Goal: Task Accomplishment & Management: Use online tool/utility

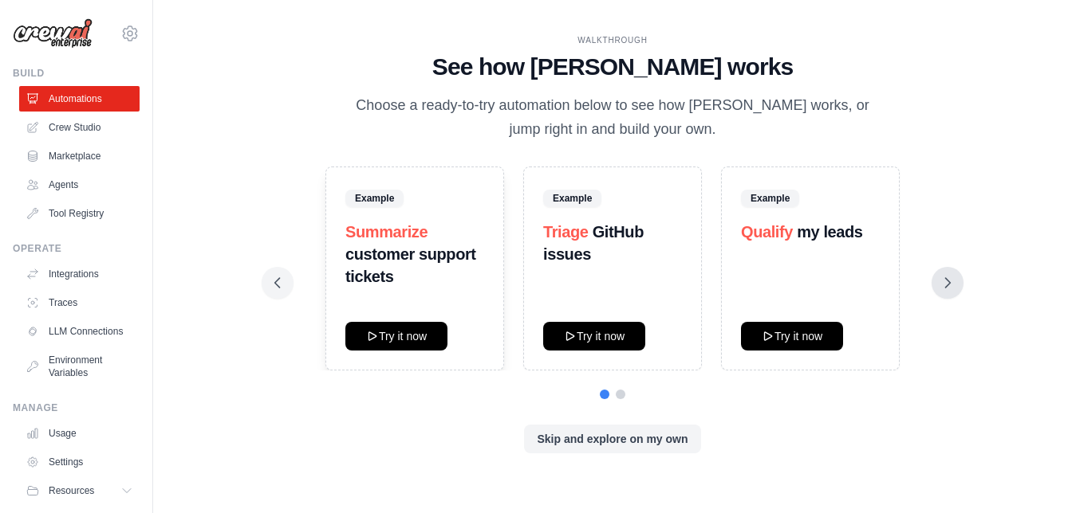
click at [954, 285] on icon at bounding box center [947, 283] width 16 height 16
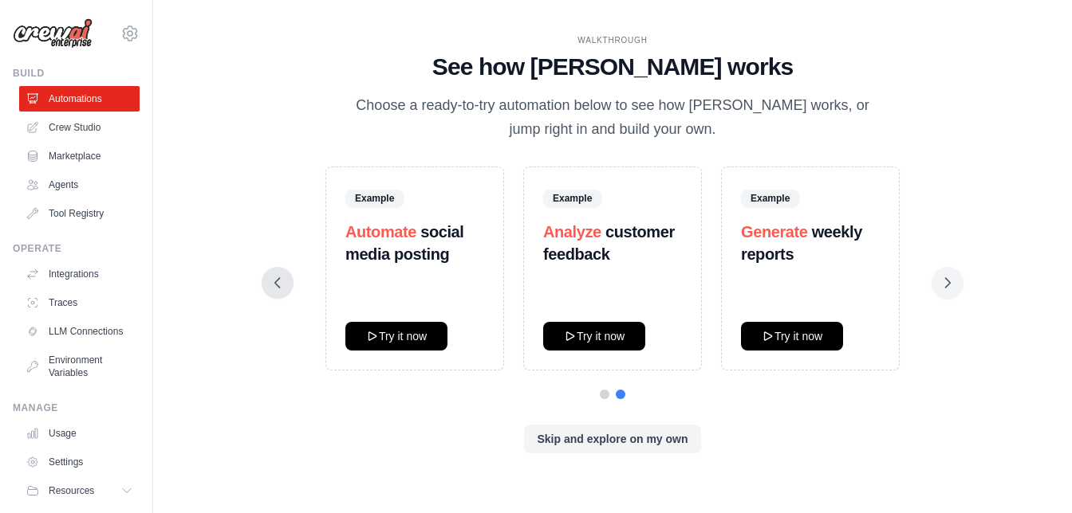
click at [281, 278] on icon at bounding box center [277, 283] width 16 height 16
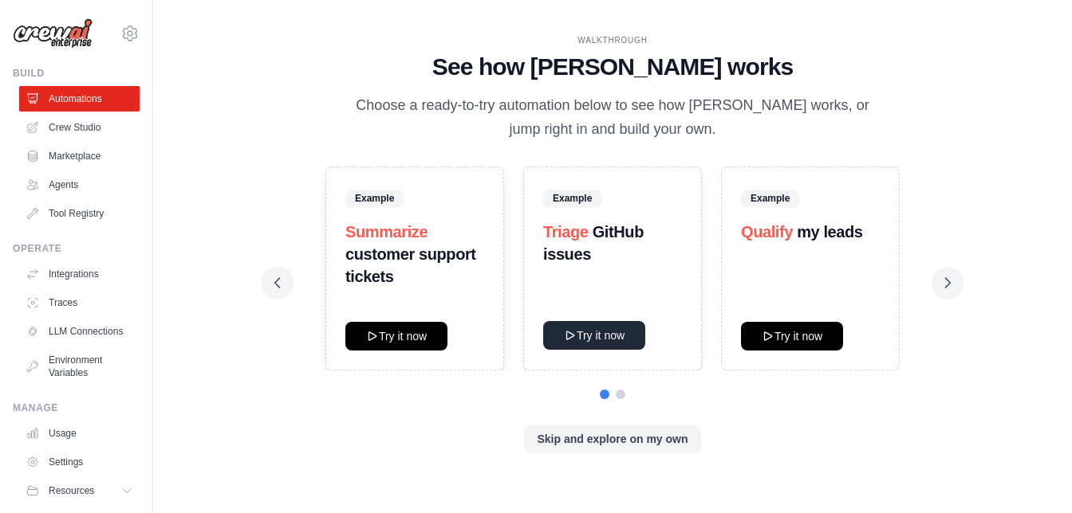
click at [616, 335] on button "Try it now" at bounding box center [594, 335] width 102 height 29
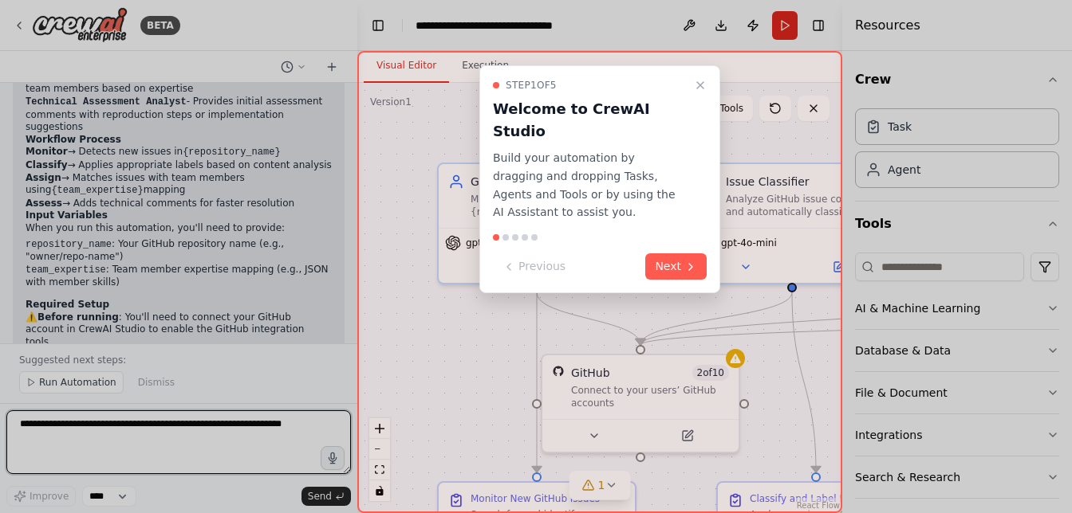
scroll to position [1363, 0]
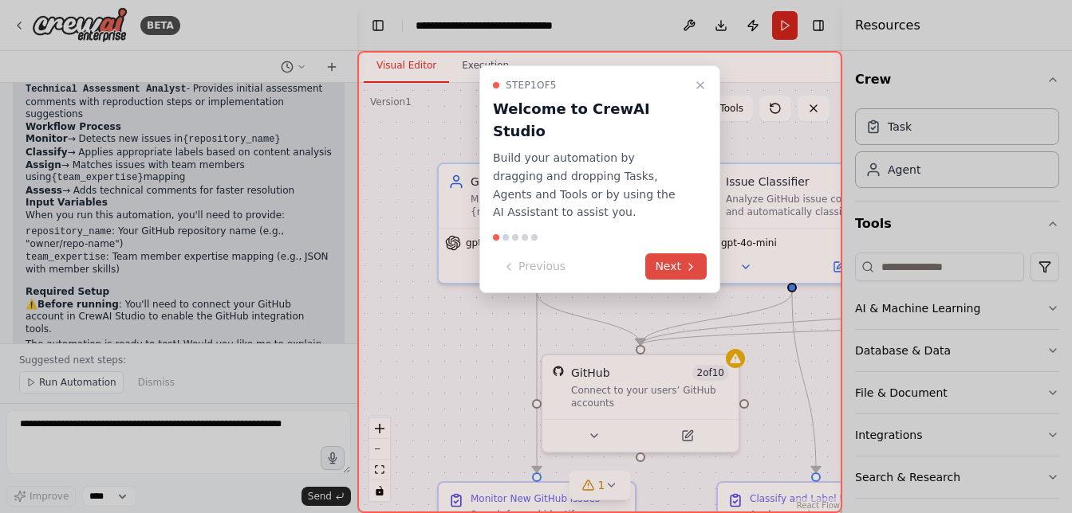
click at [674, 254] on button "Next" at bounding box center [675, 267] width 61 height 26
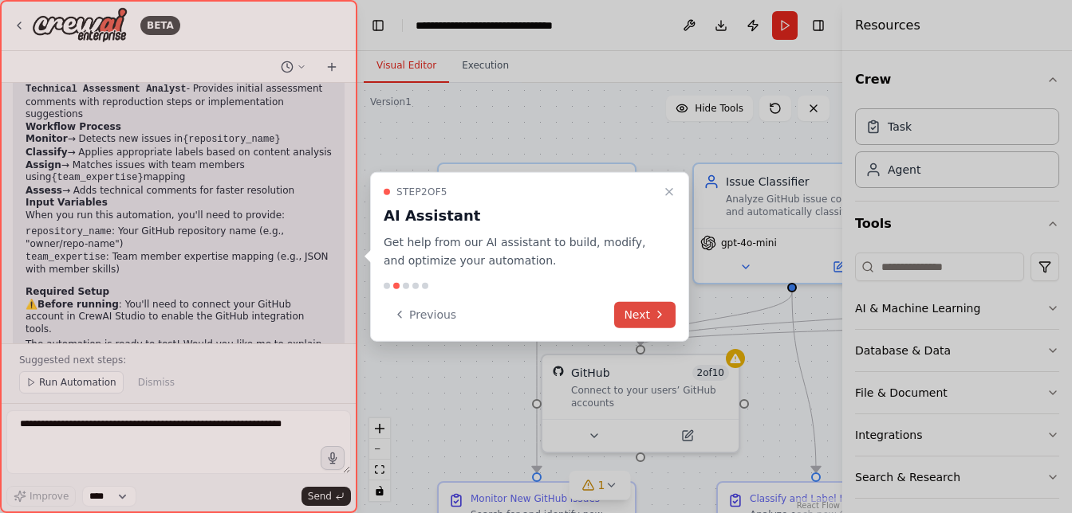
click at [655, 314] on icon at bounding box center [659, 315] width 13 height 13
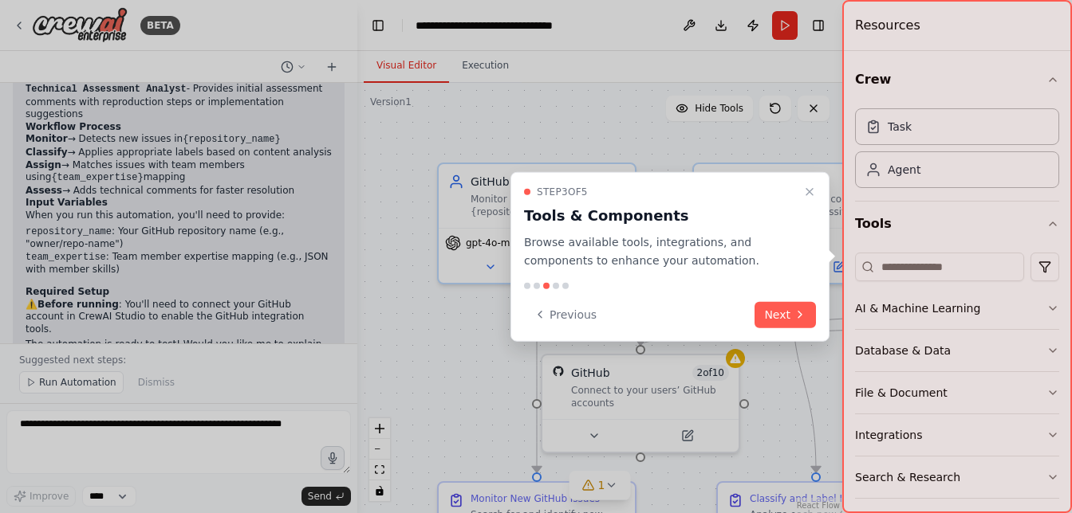
click at [800, 312] on icon at bounding box center [799, 315] width 13 height 13
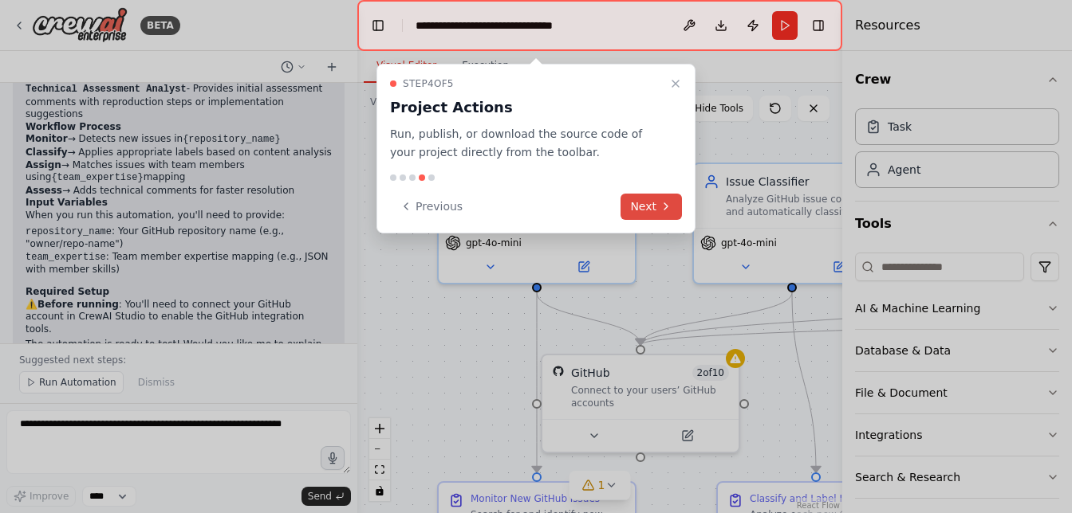
click at [664, 210] on icon at bounding box center [665, 206] width 13 height 13
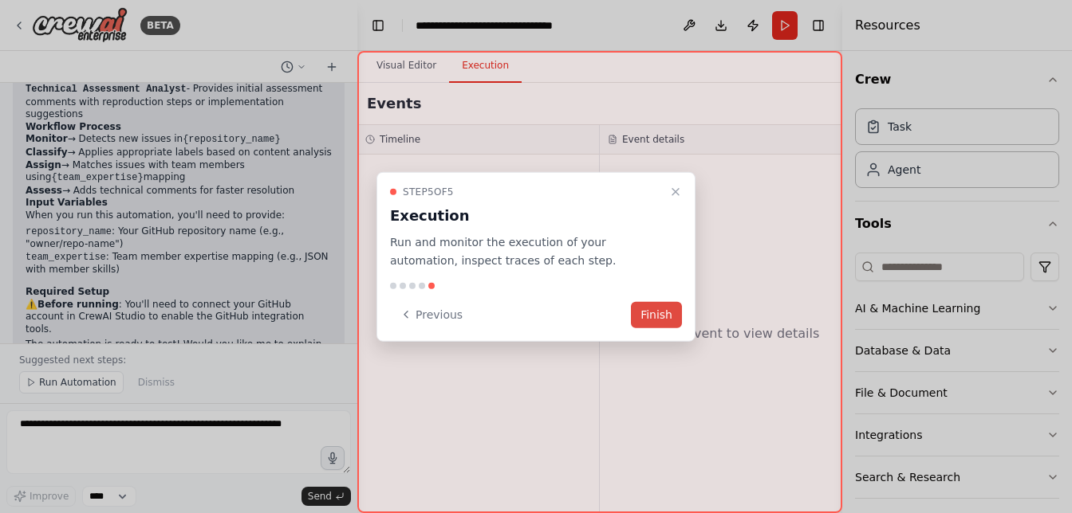
click at [660, 313] on button "Finish" at bounding box center [656, 314] width 51 height 26
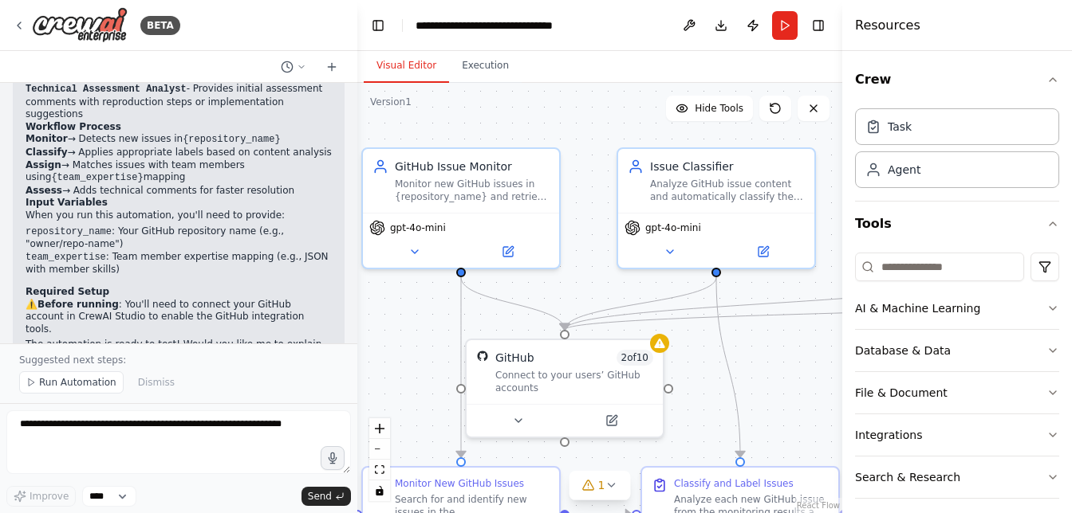
drag, startPoint x: 672, startPoint y: 301, endPoint x: 596, endPoint y: 286, distance: 77.2
click at [596, 286] on div ".deletable-edge-delete-btn { width: 20px; height: 20px; border: 0px solid #ffff…" at bounding box center [599, 298] width 485 height 431
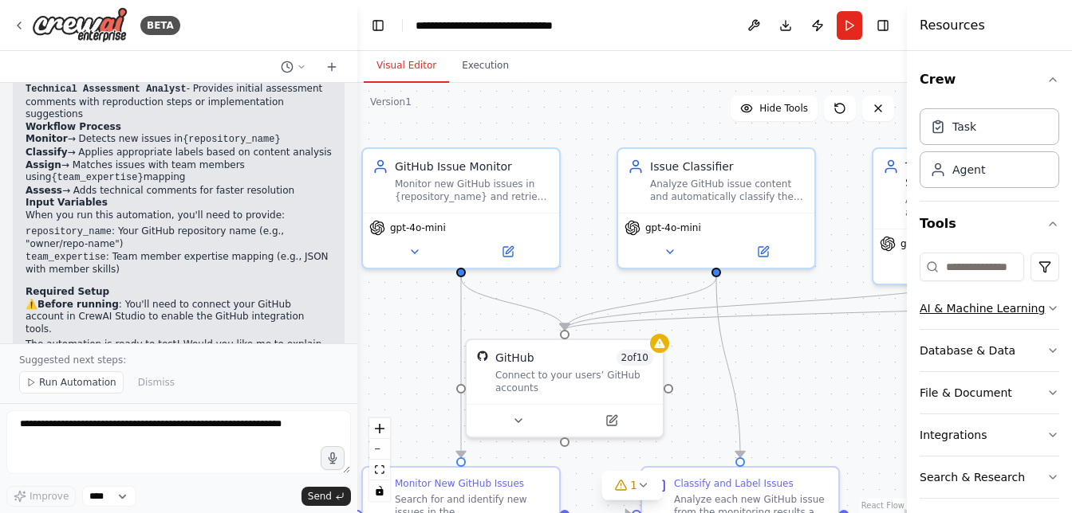
drag, startPoint x: 842, startPoint y: 289, endPoint x: 987, endPoint y: 289, distance: 145.1
click at [987, 289] on div "Resources Crew Task Agent Tools AI & Machine Learning Database & Data File & Do…" at bounding box center [989, 256] width 165 height 513
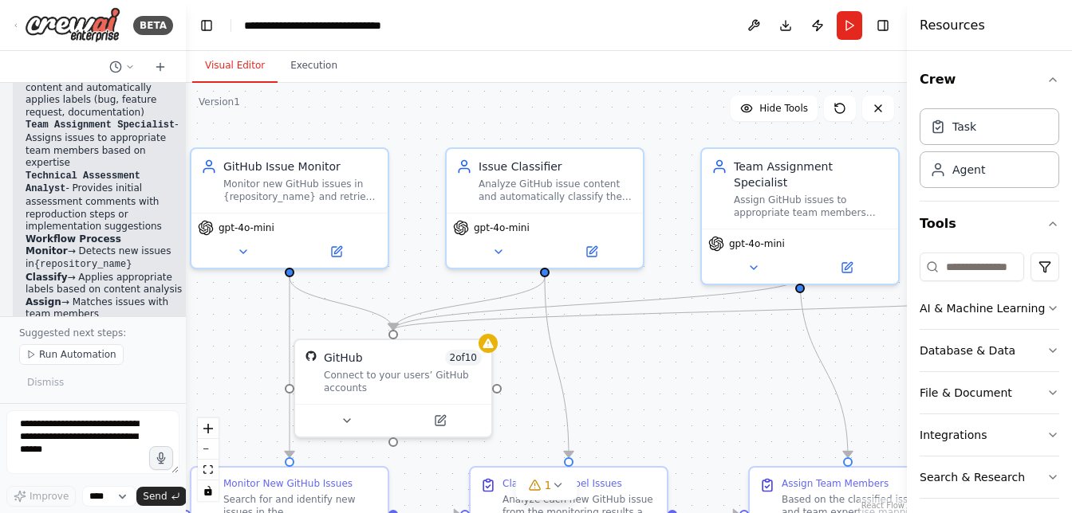
scroll to position [2379, 0]
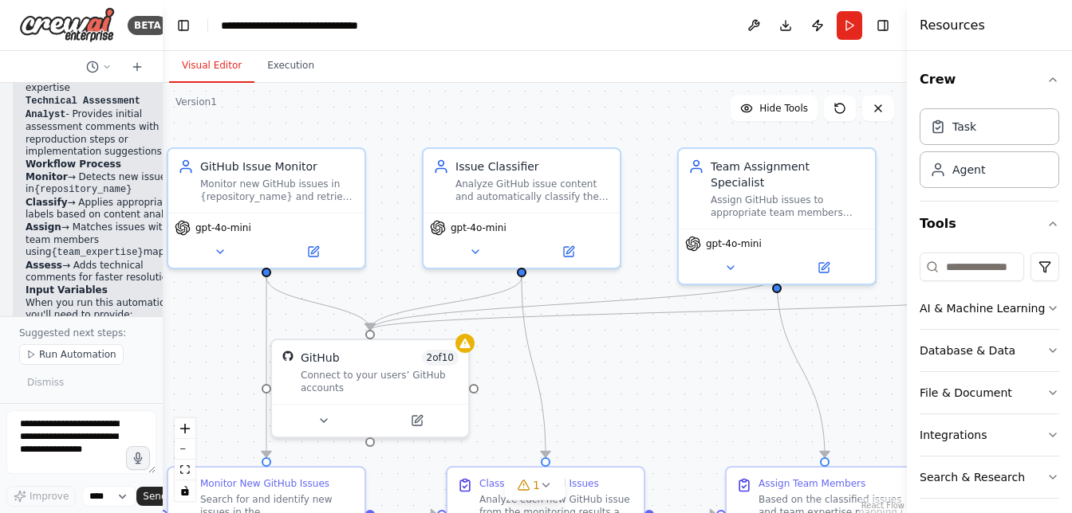
drag, startPoint x: 352, startPoint y: 306, endPoint x: 61, endPoint y: 294, distance: 291.3
click at [61, 294] on div "BETA Build a crew that monitors new GitHub issues in my repository, automatical…" at bounding box center [81, 256] width 163 height 513
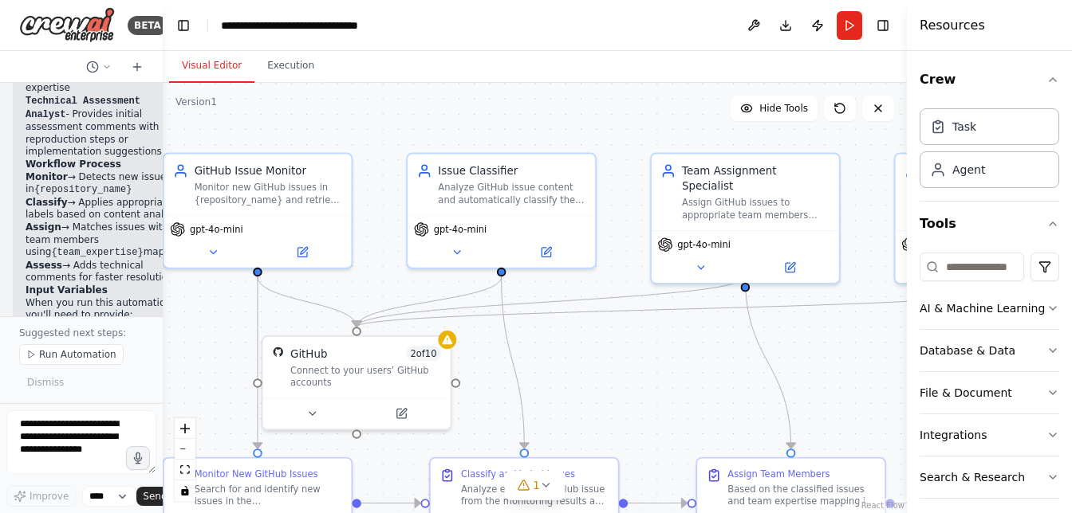
drag, startPoint x: 718, startPoint y: 367, endPoint x: 692, endPoint y: 364, distance: 26.5
click at [692, 364] on div ".deletable-edge-delete-btn { width: 20px; height: 20px; border: 0px solid #ffff…" at bounding box center [535, 298] width 744 height 431
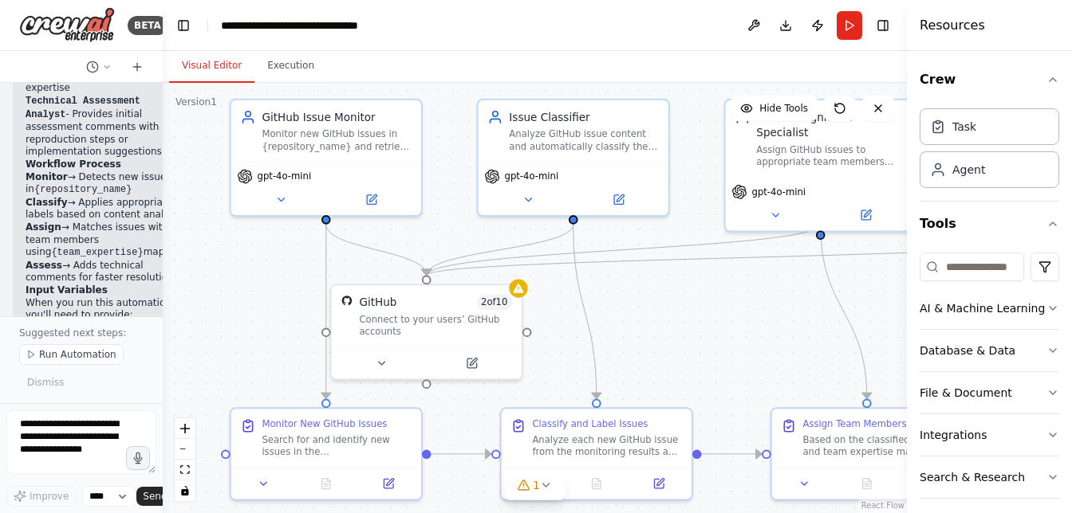
drag, startPoint x: 698, startPoint y: 352, endPoint x: 773, endPoint y: 300, distance: 91.1
click at [773, 300] on div ".deletable-edge-delete-btn { width: 20px; height: 20px; border: 0px solid #ffff…" at bounding box center [535, 298] width 744 height 431
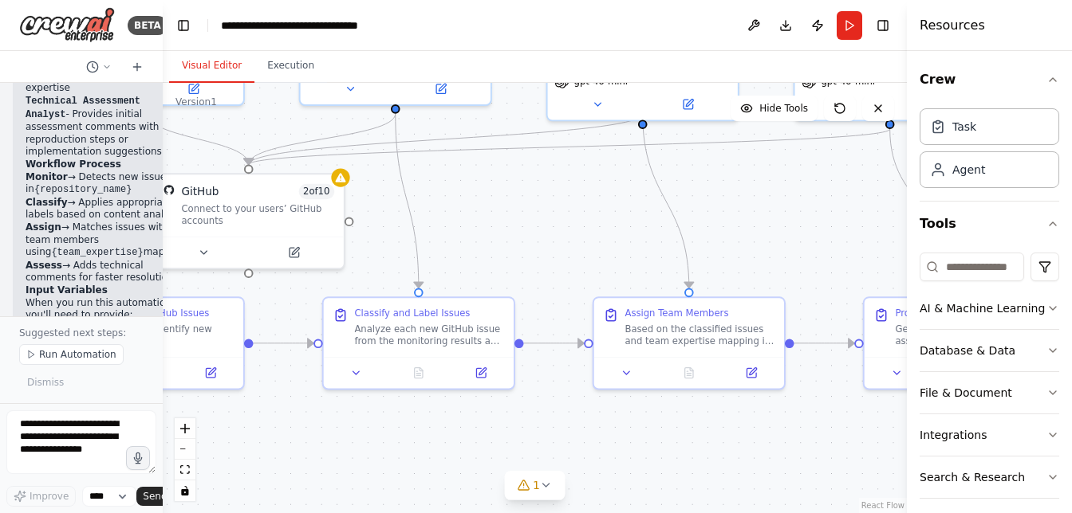
drag, startPoint x: 698, startPoint y: 336, endPoint x: 521, endPoint y: 225, distance: 209.5
click at [521, 225] on div ".deletable-edge-delete-btn { width: 20px; height: 20px; border: 0px solid #ffff…" at bounding box center [535, 298] width 744 height 431
click at [617, 367] on button at bounding box center [626, 370] width 53 height 18
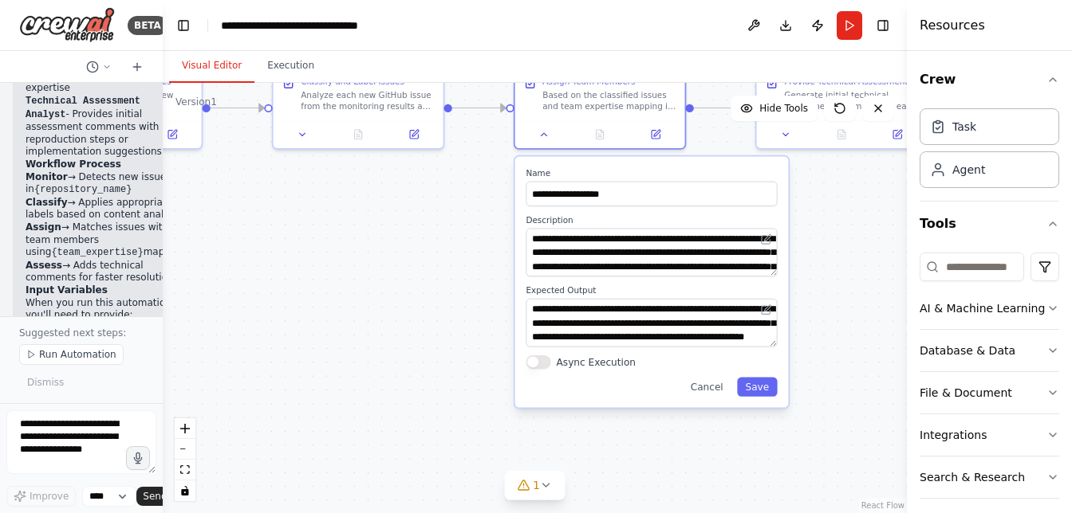
drag, startPoint x: 567, startPoint y: 433, endPoint x: 482, endPoint y: 195, distance: 252.9
click at [482, 195] on div ".deletable-edge-delete-btn { width: 20px; height: 20px; border: 0px solid #ffff…" at bounding box center [535, 298] width 744 height 431
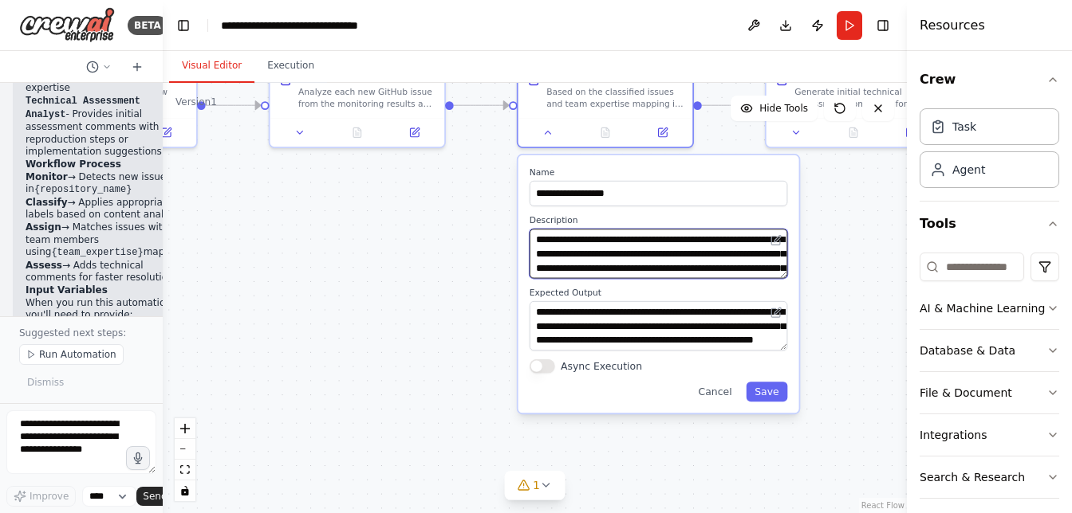
click at [716, 261] on textarea "**********" at bounding box center [658, 253] width 258 height 49
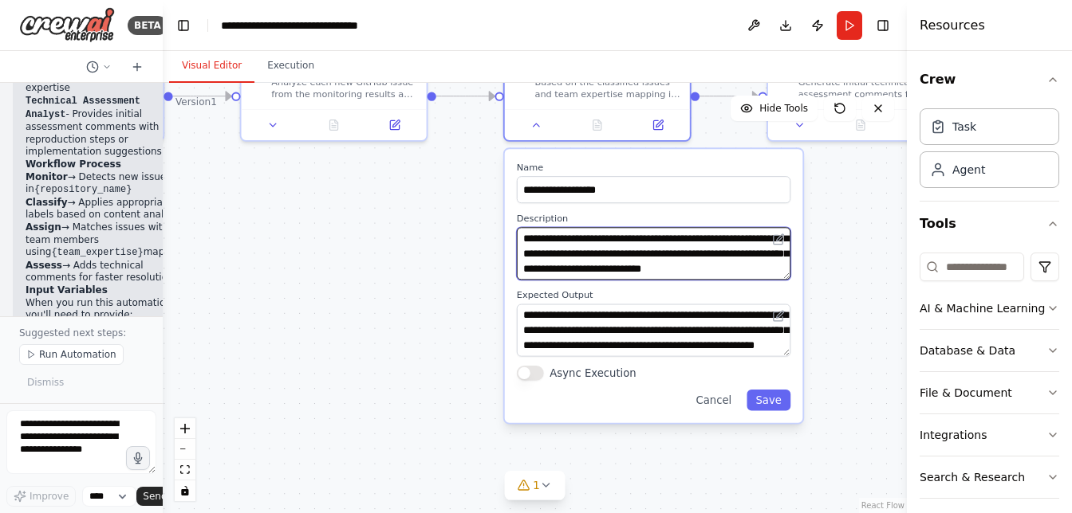
scroll to position [59, 0]
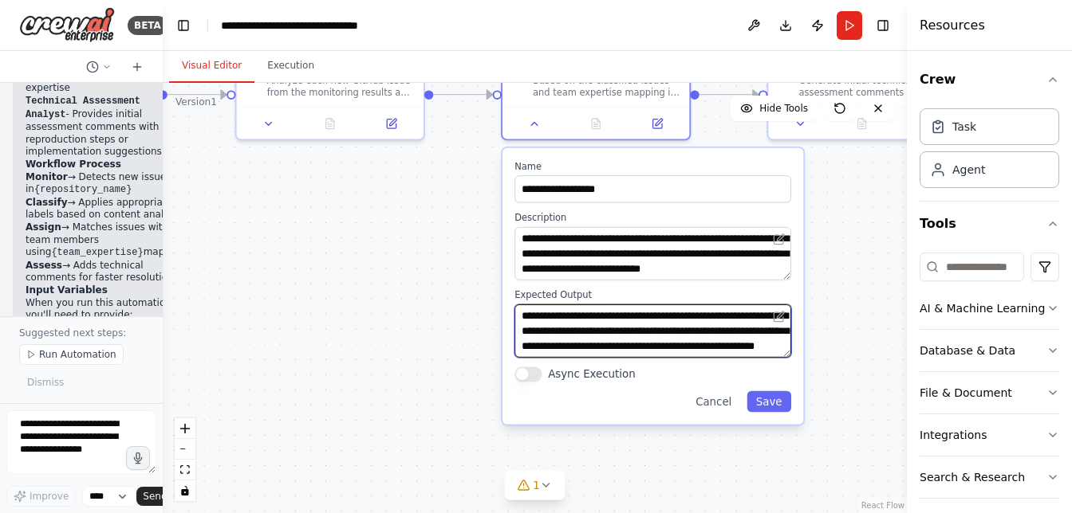
click at [709, 332] on textarea "**********" at bounding box center [652, 331] width 277 height 53
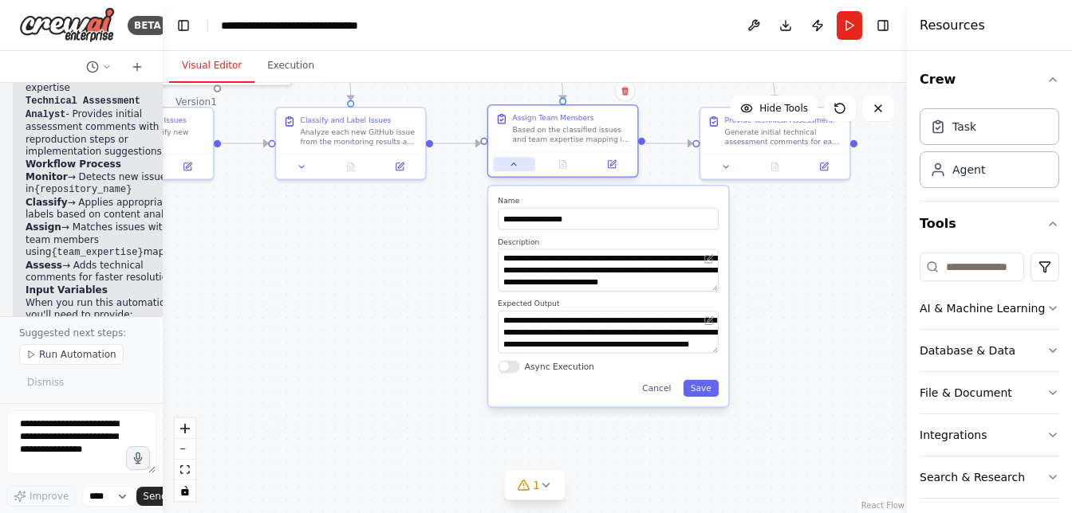
click at [519, 166] on button at bounding box center [513, 164] width 41 height 14
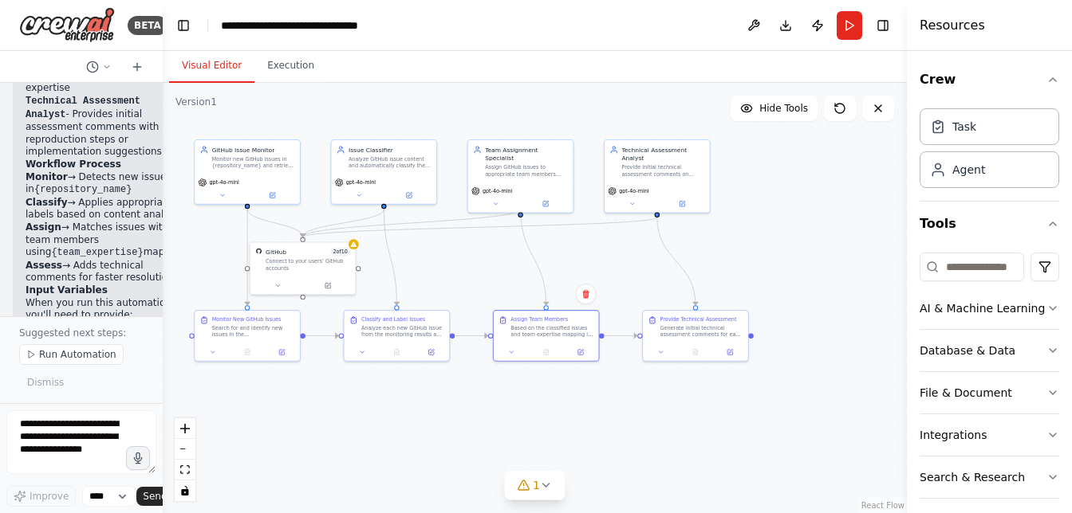
drag, startPoint x: 604, startPoint y: 274, endPoint x: 606, endPoint y: 430, distance: 155.5
click at [606, 430] on div ".deletable-edge-delete-btn { width: 20px; height: 20px; border: 0px solid #ffff…" at bounding box center [535, 298] width 744 height 431
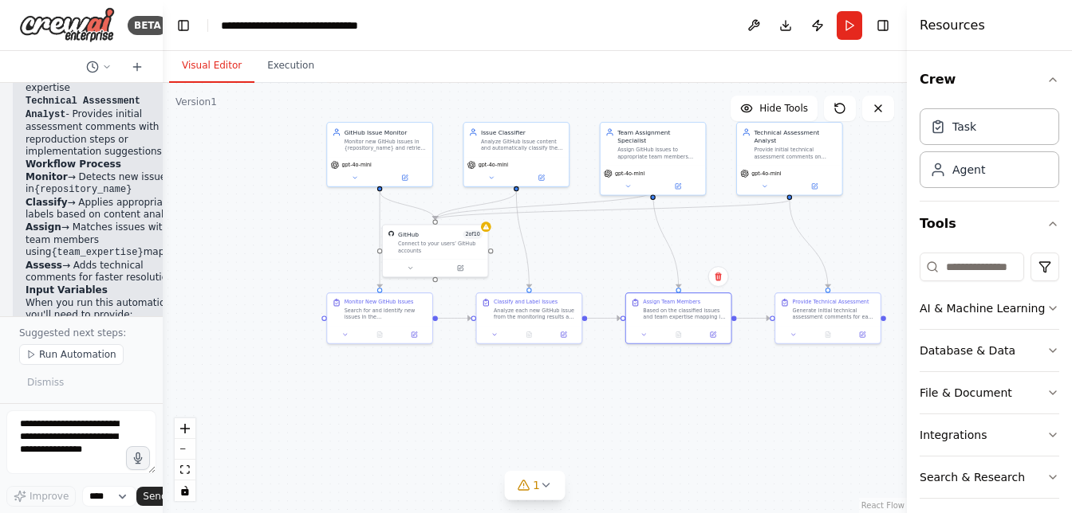
drag, startPoint x: 601, startPoint y: 429, endPoint x: 706, endPoint y: 424, distance: 104.6
click at [706, 424] on div ".deletable-edge-delete-btn { width: 20px; height: 20px; border: 0px solid #ffff…" at bounding box center [535, 298] width 744 height 431
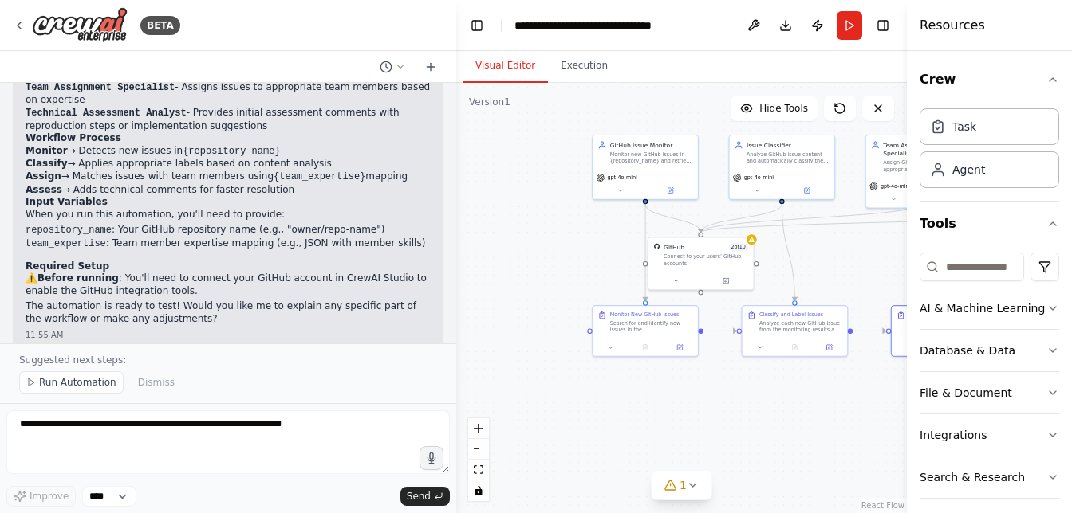
drag, startPoint x: 162, startPoint y: 292, endPoint x: 456, endPoint y: 335, distance: 297.3
click at [456, 335] on div "BETA Build a crew that monitors new GitHub issues in my repository, automatical…" at bounding box center [536, 256] width 1072 height 513
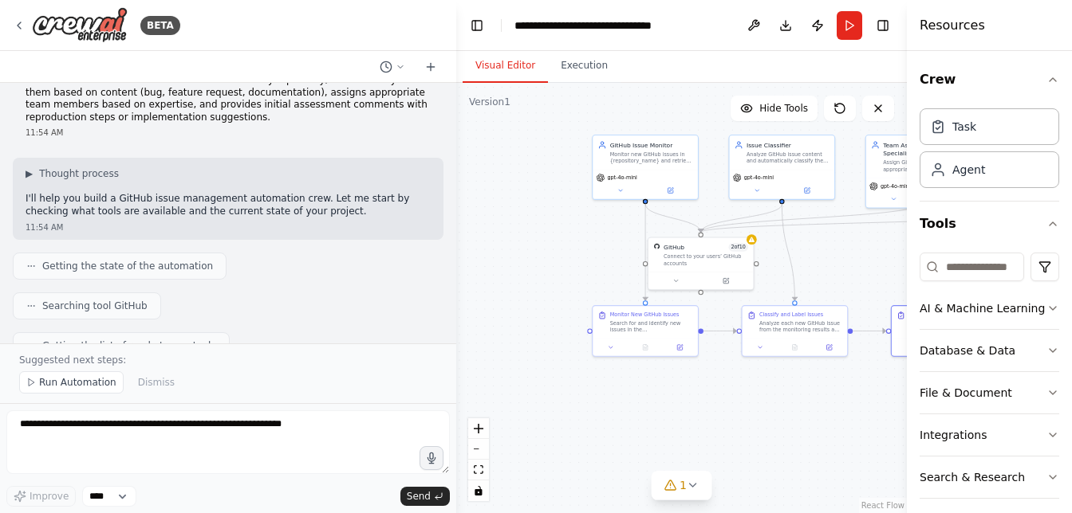
scroll to position [29, 0]
click at [28, 169] on span "▶" at bounding box center [29, 172] width 7 height 13
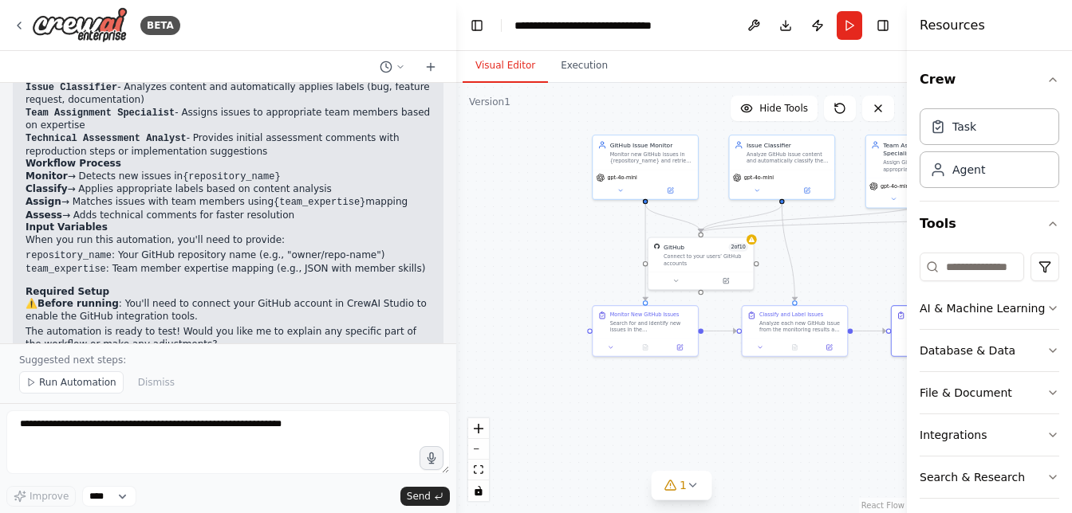
scroll to position [0, 0]
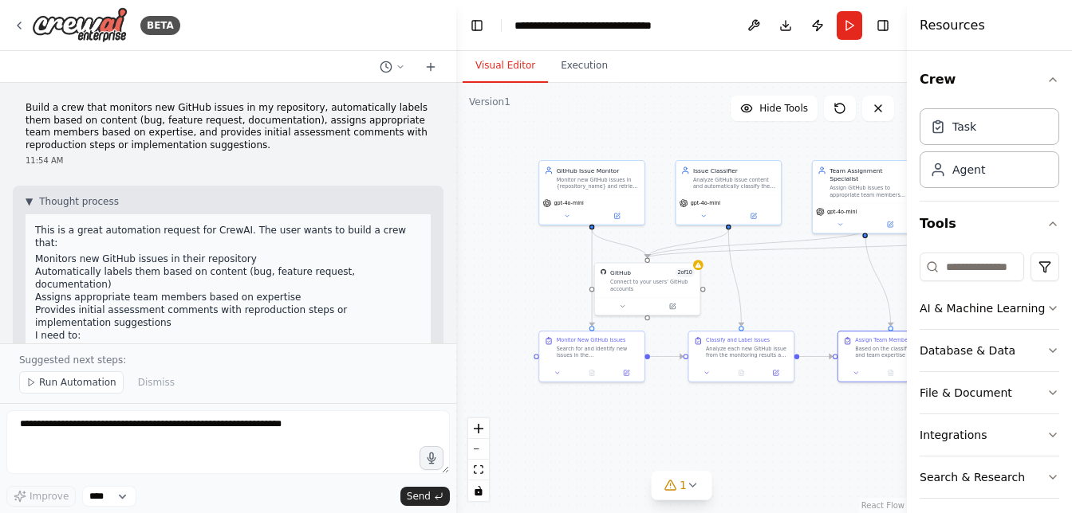
drag, startPoint x: 564, startPoint y: 238, endPoint x: 510, endPoint y: 264, distance: 59.2
click at [510, 264] on div ".deletable-edge-delete-btn { width: 20px; height: 20px; border: 0px solid #ffff…" at bounding box center [681, 298] width 450 height 431
click at [851, 33] on button "Run" at bounding box center [849, 25] width 26 height 29
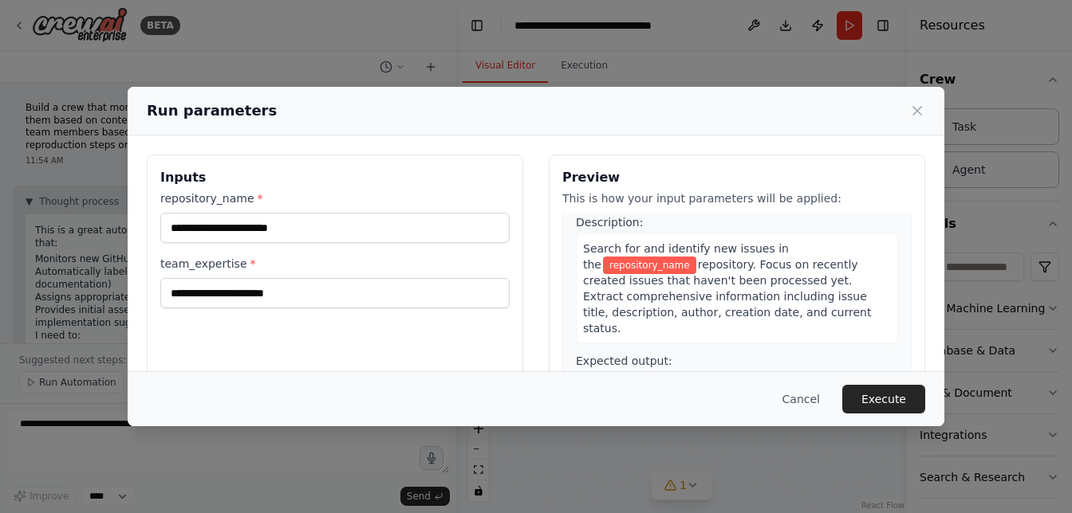
scroll to position [41, 0]
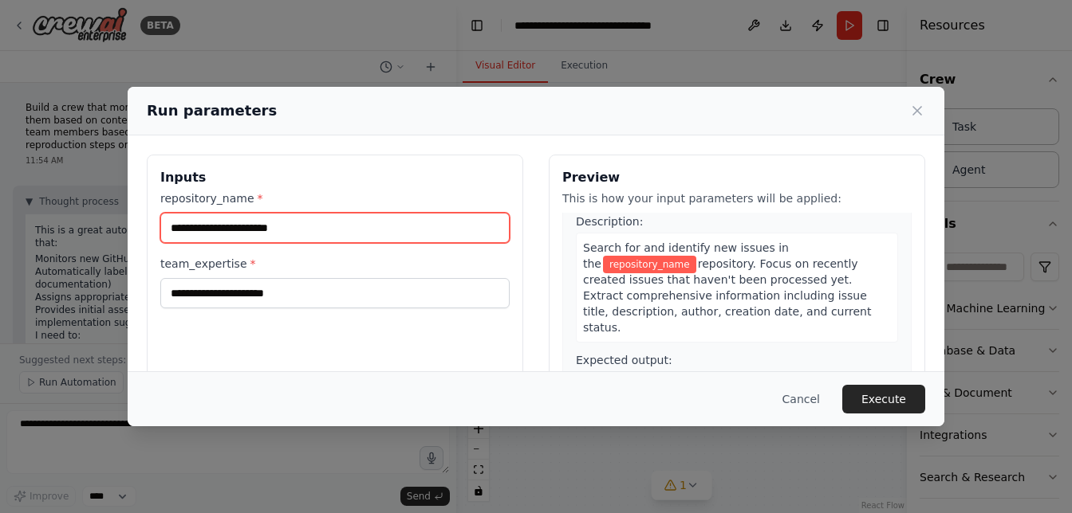
click at [204, 231] on input "repository_name *" at bounding box center [334, 228] width 349 height 30
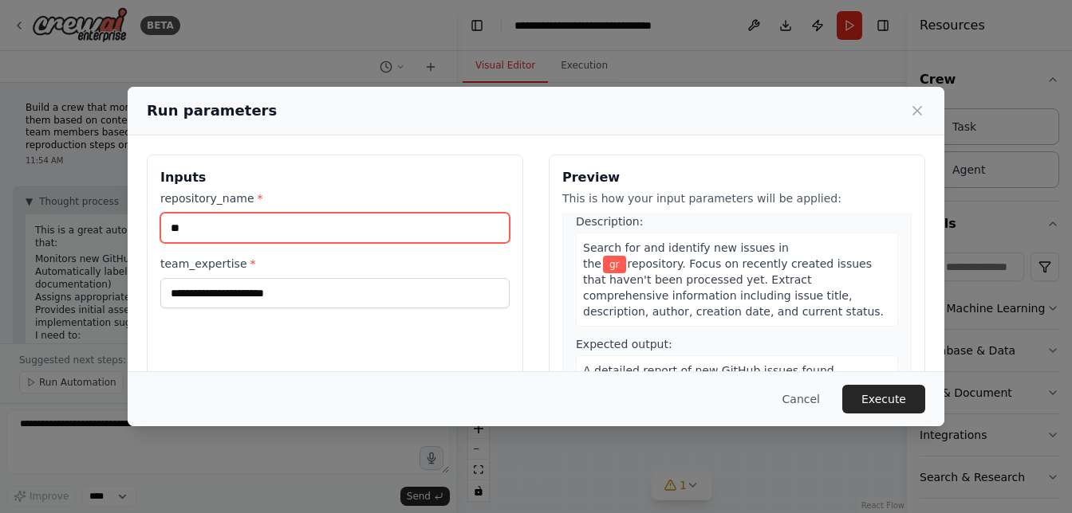
type input "*"
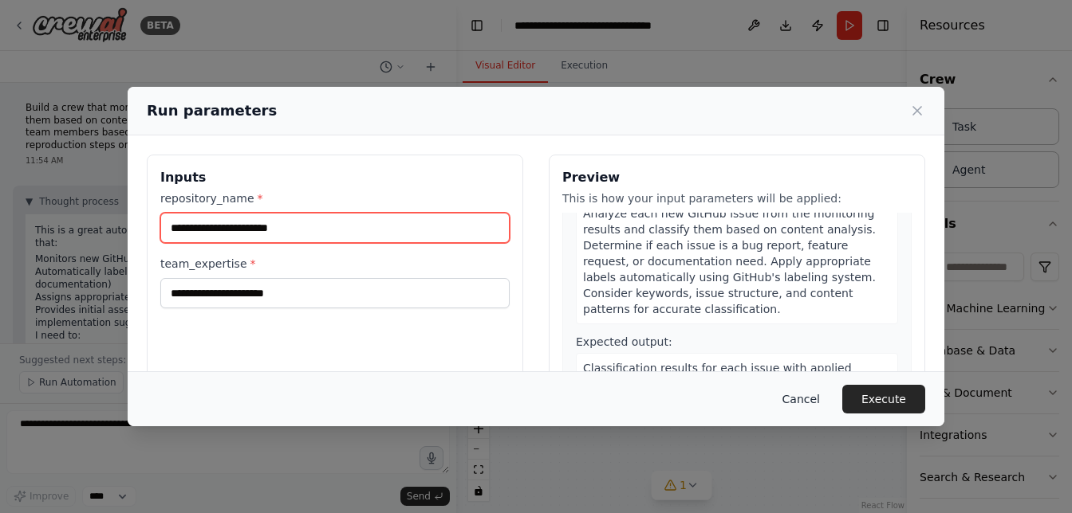
scroll to position [424, 0]
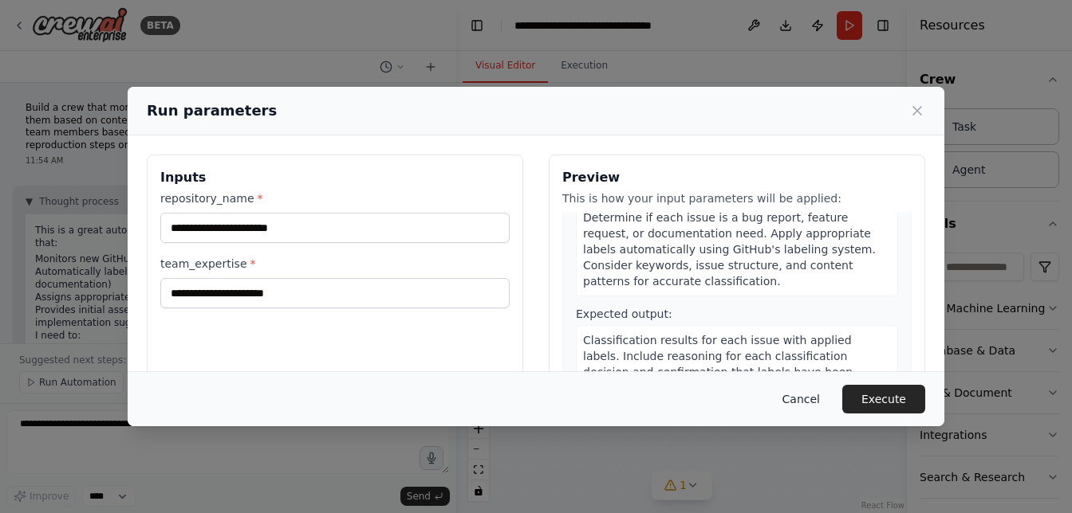
click at [796, 395] on button "Cancel" at bounding box center [800, 399] width 63 height 29
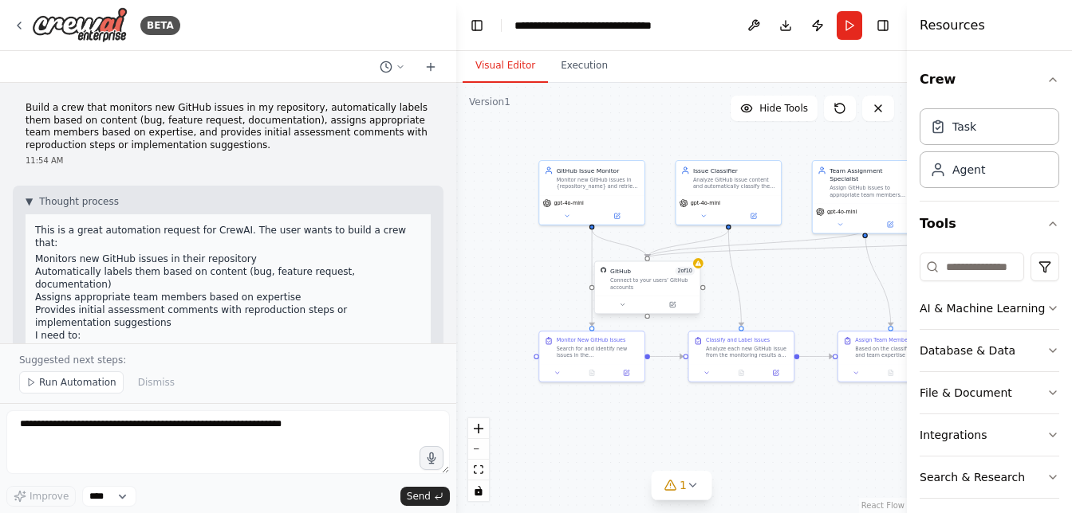
click at [651, 282] on div "Connect to your users’ GitHub accounts" at bounding box center [652, 284] width 85 height 14
click at [622, 308] on button at bounding box center [622, 305] width 48 height 10
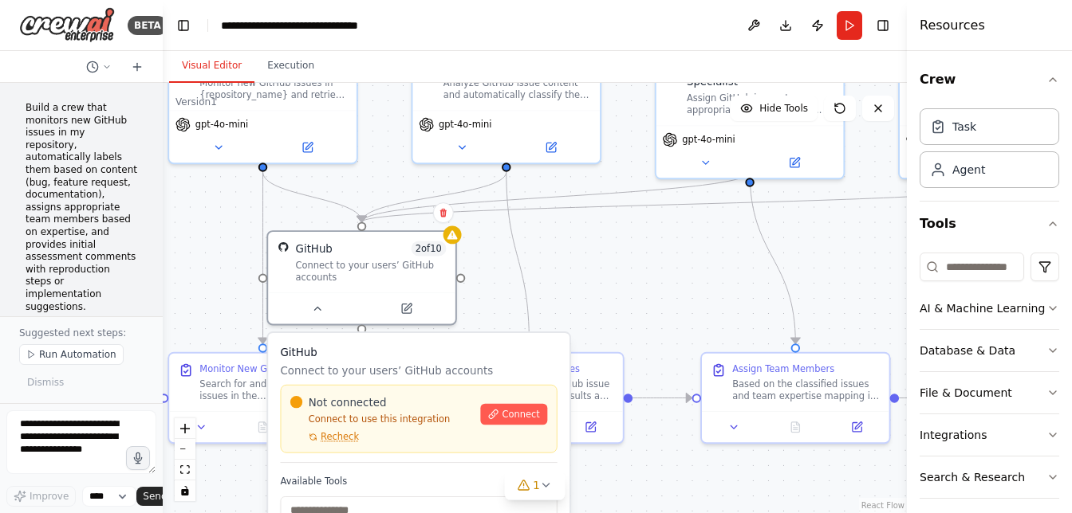
drag, startPoint x: 454, startPoint y: 242, endPoint x: 116, endPoint y: 231, distance: 338.2
click at [116, 231] on div "BETA Build a crew that monitors new GitHub issues in my repository, automatical…" at bounding box center [81, 256] width 163 height 513
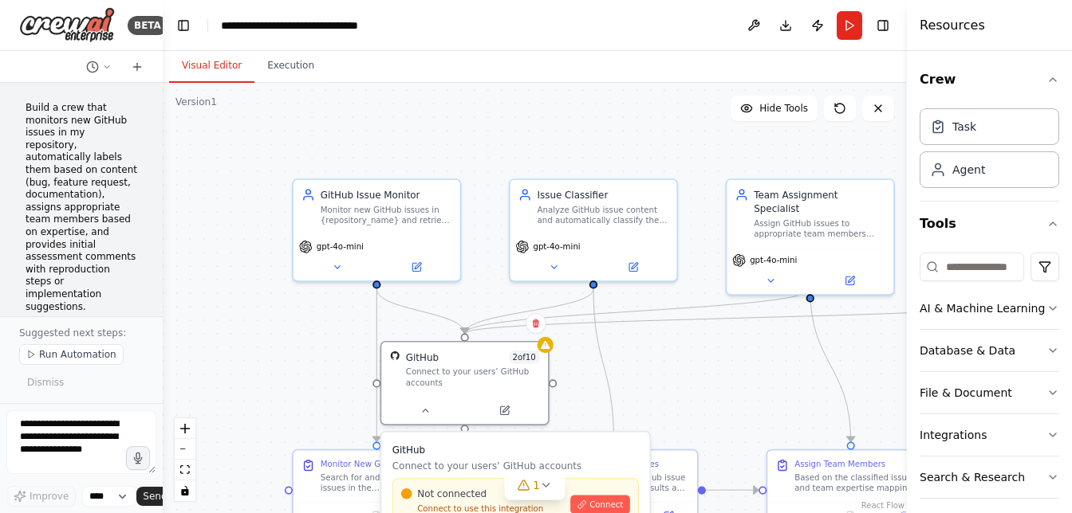
drag, startPoint x: 568, startPoint y: 257, endPoint x: 675, endPoint y: 379, distance: 162.7
click at [675, 379] on div ".deletable-edge-delete-btn { width: 20px; height: 20px; border: 0px solid #ffff…" at bounding box center [535, 298] width 744 height 431
click at [437, 228] on div "GitHub Issue Monitor Monitor new GitHub issues in {repository_name} and retriev…" at bounding box center [376, 204] width 167 height 54
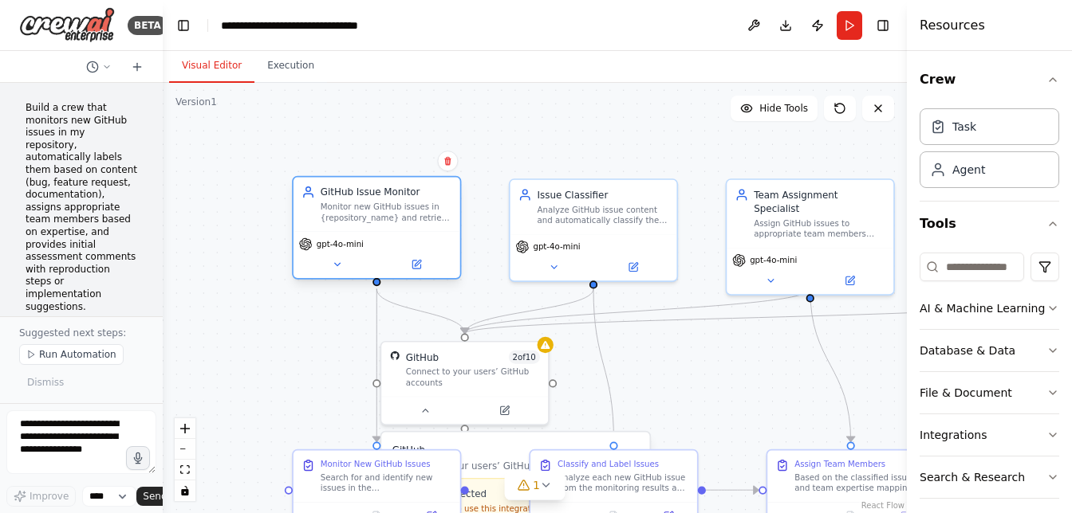
click at [437, 228] on div "GitHub Issue Monitor Monitor new GitHub issues in {repository_name} and retriev…" at bounding box center [376, 204] width 167 height 54
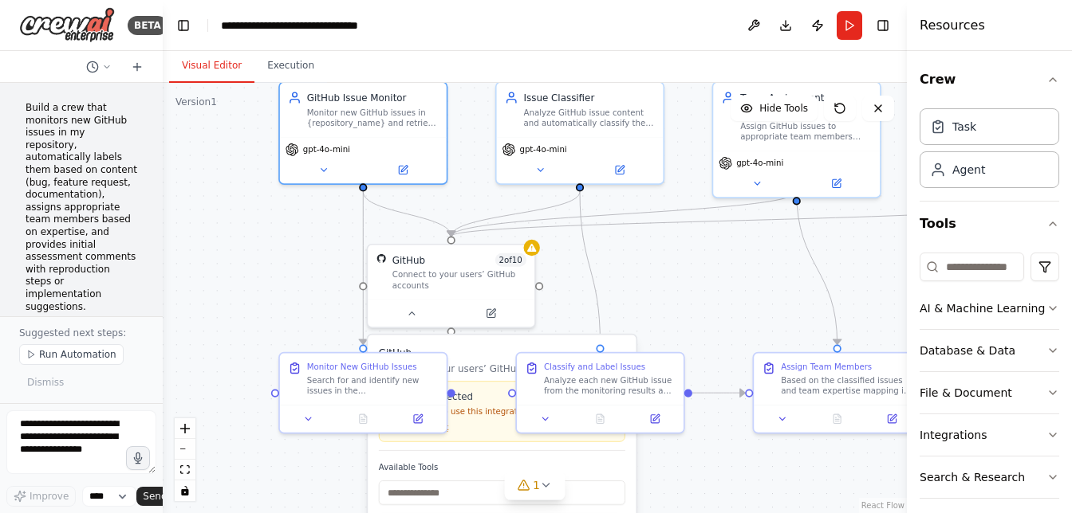
drag, startPoint x: 674, startPoint y: 371, endPoint x: 660, endPoint y: 273, distance: 98.2
click at [660, 273] on div ".deletable-edge-delete-btn { width: 20px; height: 20px; border: 0px solid #ffff…" at bounding box center [535, 298] width 744 height 431
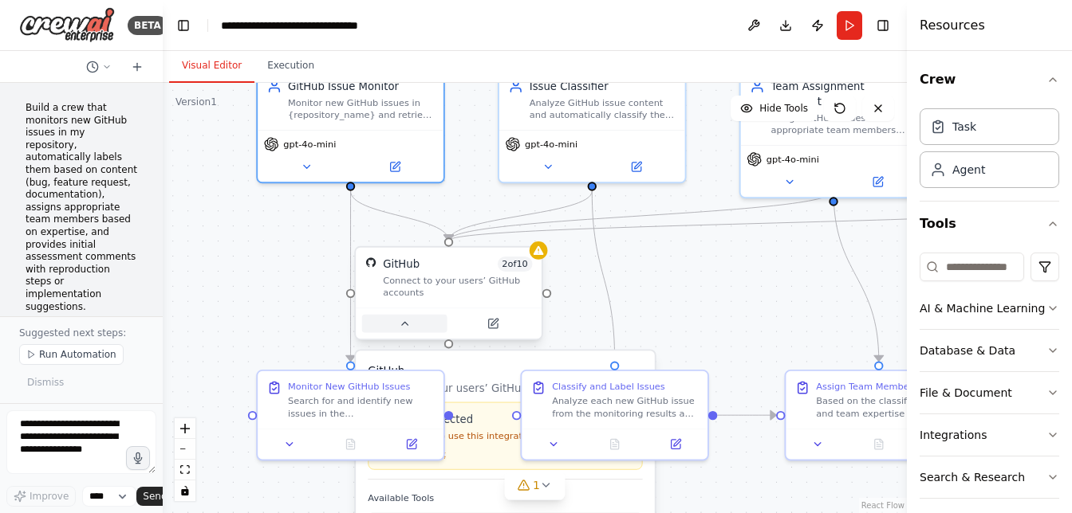
click at [404, 321] on button at bounding box center [404, 324] width 85 height 18
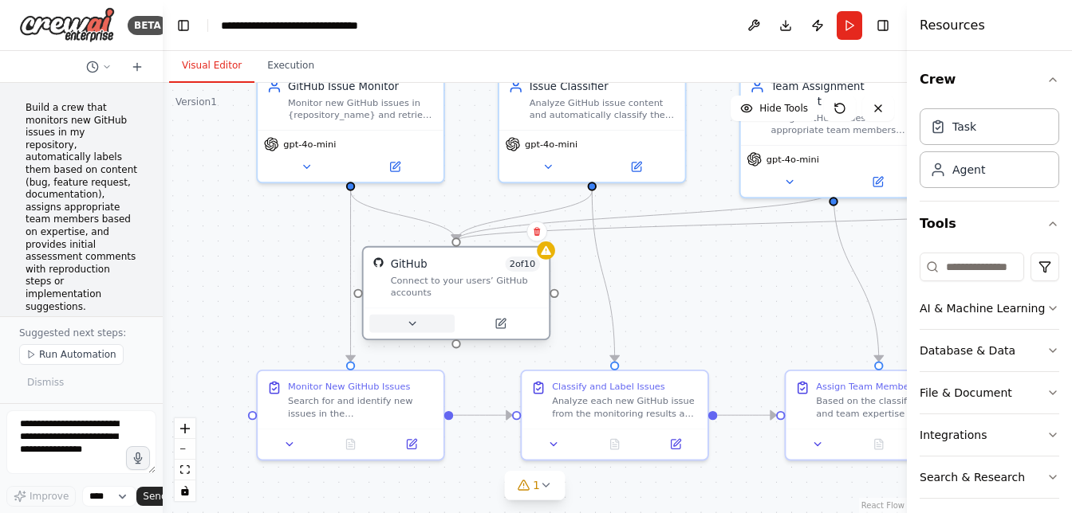
click at [404, 321] on button at bounding box center [411, 324] width 85 height 18
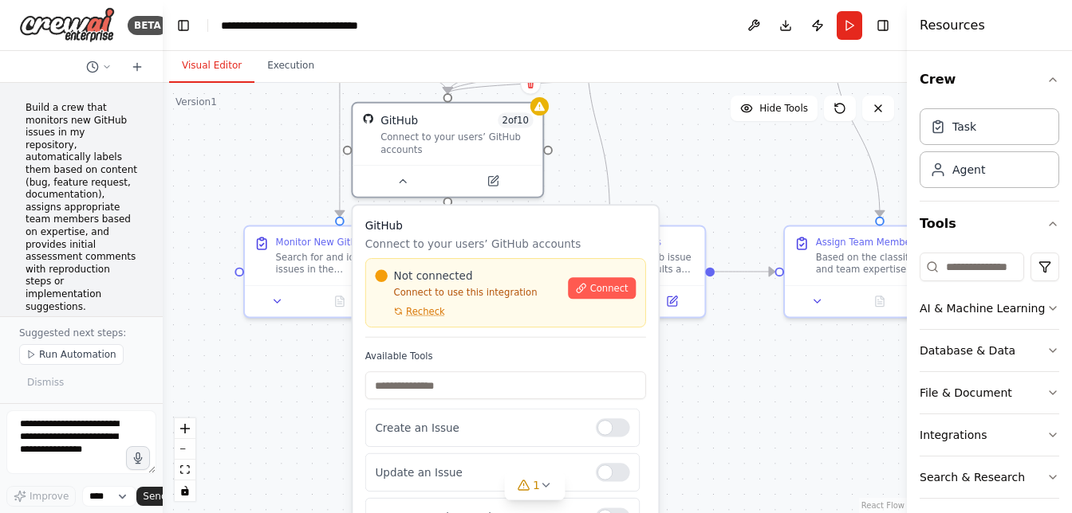
drag, startPoint x: 693, startPoint y: 315, endPoint x: 690, endPoint y: 153, distance: 161.9
click at [690, 153] on div ".deletable-edge-delete-btn { width: 20px; height: 20px; border: 0px solid #ffff…" at bounding box center [535, 298] width 744 height 431
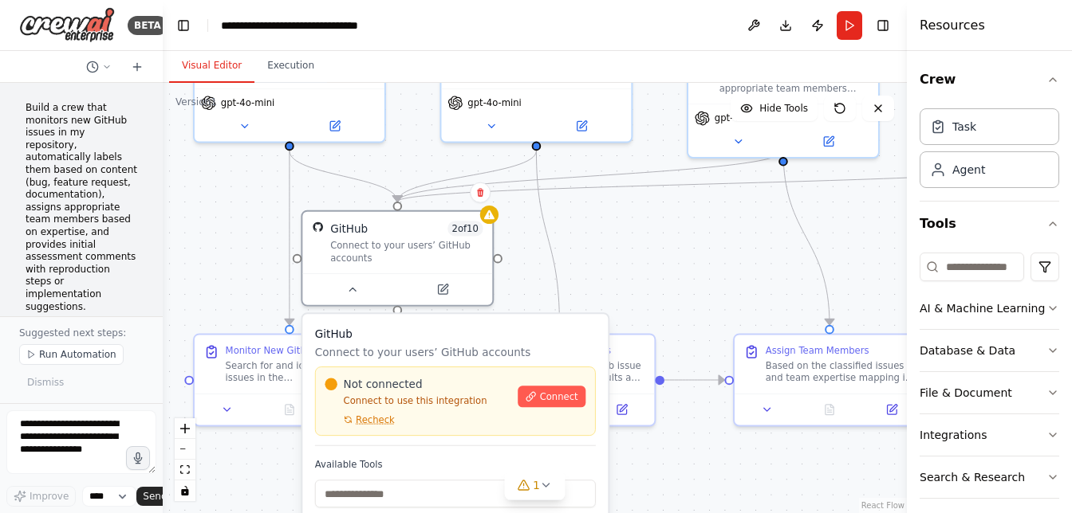
drag, startPoint x: 706, startPoint y: 388, endPoint x: 657, endPoint y: 513, distance: 133.8
click at [657, 513] on div ".deletable-edge-delete-btn { width: 20px; height: 20px; border: 0px solid #ffff…" at bounding box center [535, 298] width 744 height 431
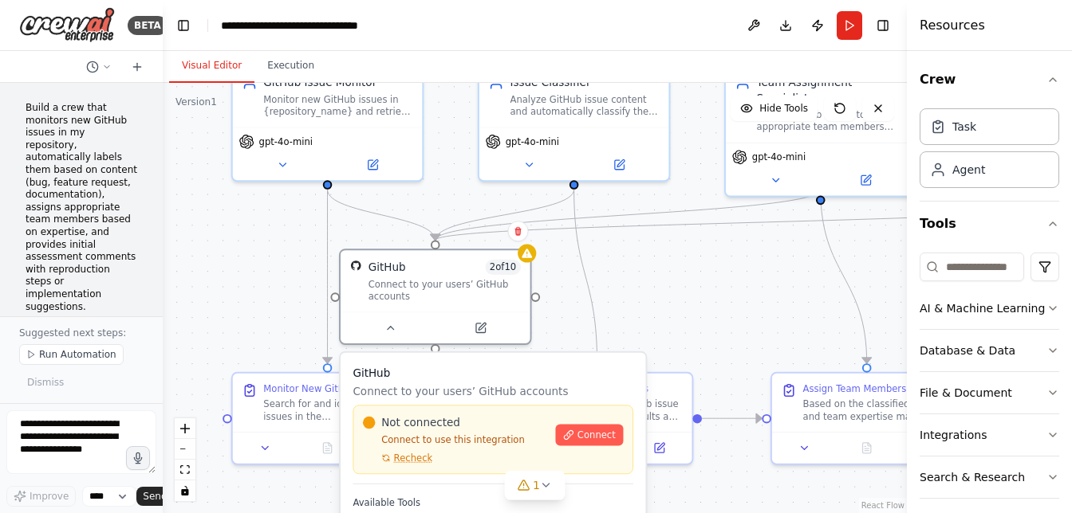
drag, startPoint x: 701, startPoint y: 274, endPoint x: 737, endPoint y: 313, distance: 53.0
click at [737, 313] on div ".deletable-edge-delete-btn { width: 20px; height: 20px; border: 0px solid #ffff…" at bounding box center [535, 298] width 744 height 431
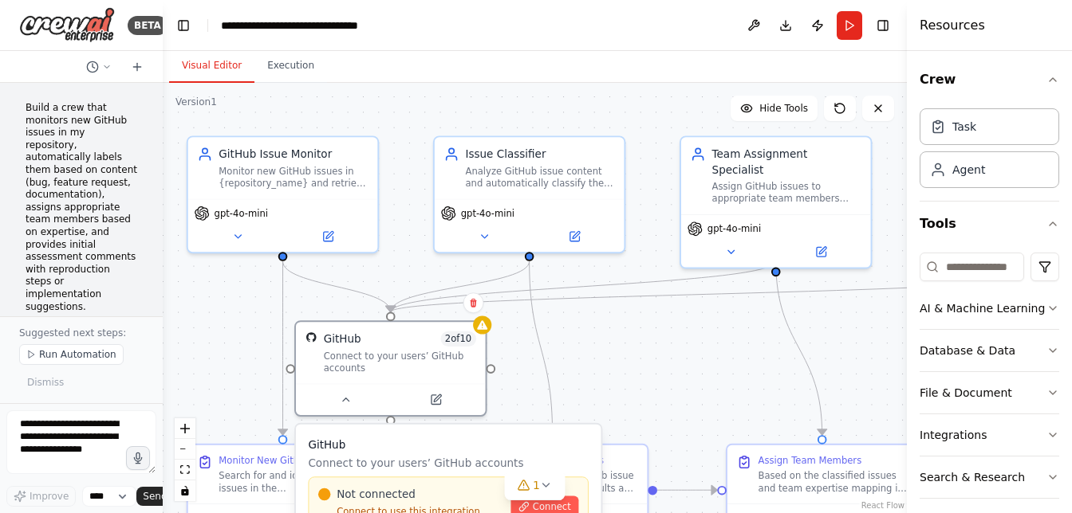
drag, startPoint x: 750, startPoint y: 289, endPoint x: 706, endPoint y: 360, distance: 84.5
click at [706, 360] on div ".deletable-edge-delete-btn { width: 20px; height: 20px; border: 0px solid #ffff…" at bounding box center [535, 298] width 744 height 431
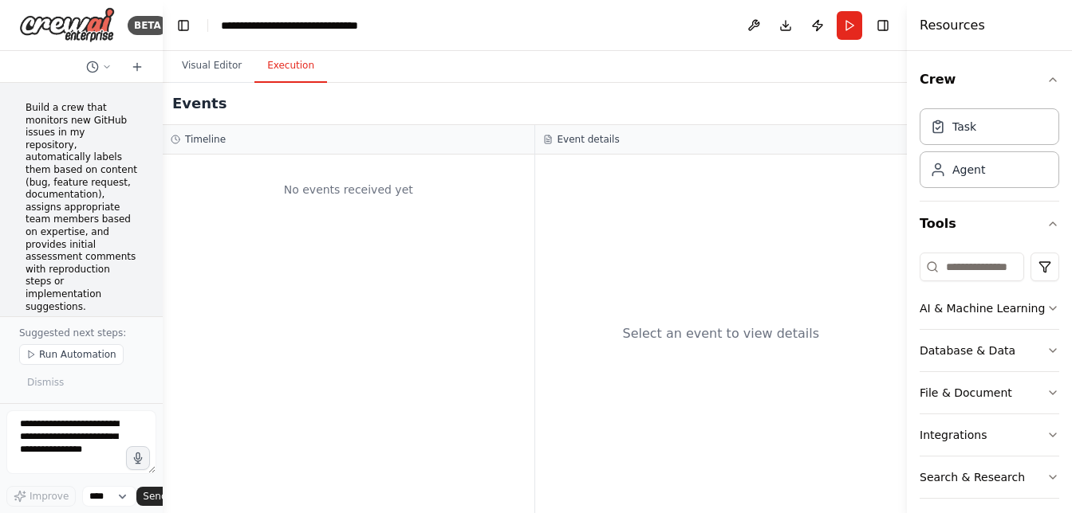
click at [297, 65] on button "Execution" at bounding box center [290, 65] width 73 height 33
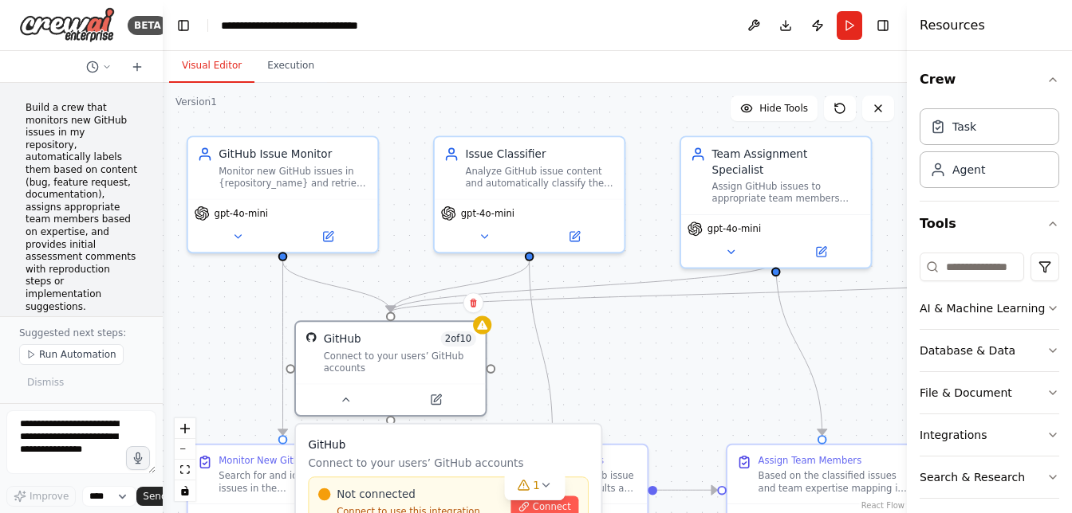
click at [217, 64] on button "Visual Editor" at bounding box center [211, 65] width 85 height 33
click at [108, 63] on icon at bounding box center [107, 67] width 10 height 10
click at [108, 63] on div at bounding box center [81, 256] width 163 height 513
click at [475, 238] on button at bounding box center [484, 233] width 87 height 18
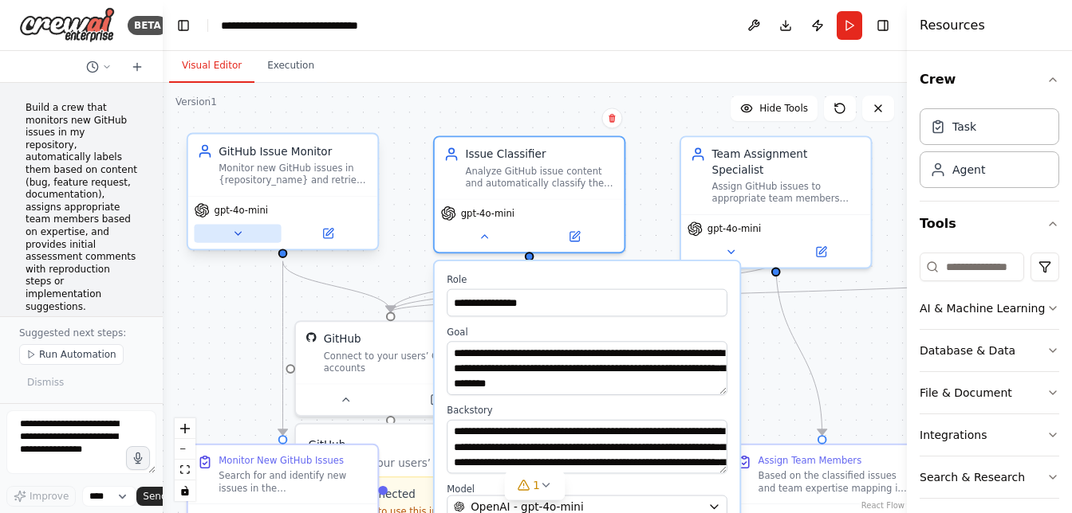
click at [226, 228] on button at bounding box center [237, 233] width 87 height 18
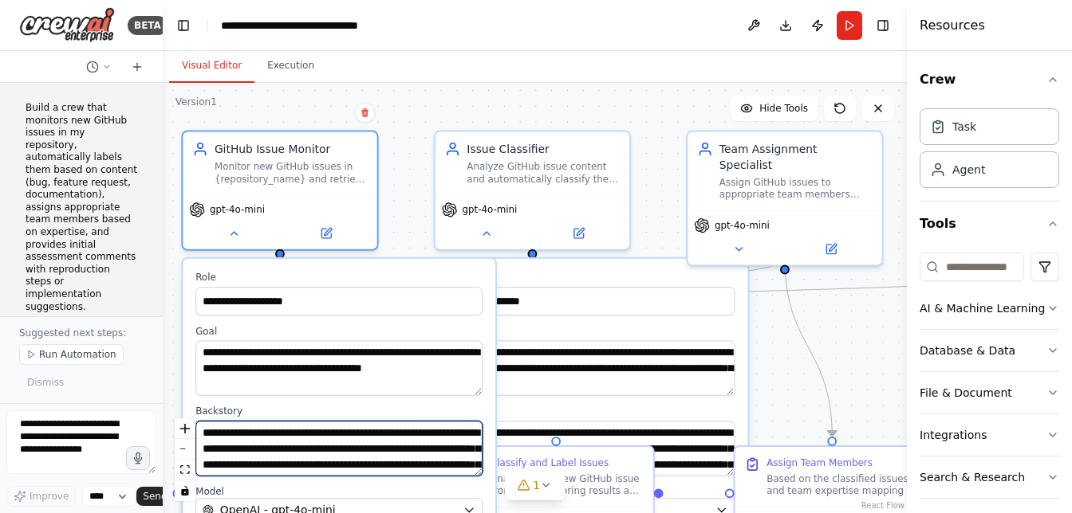
click at [379, 450] on textarea "**********" at bounding box center [338, 448] width 287 height 55
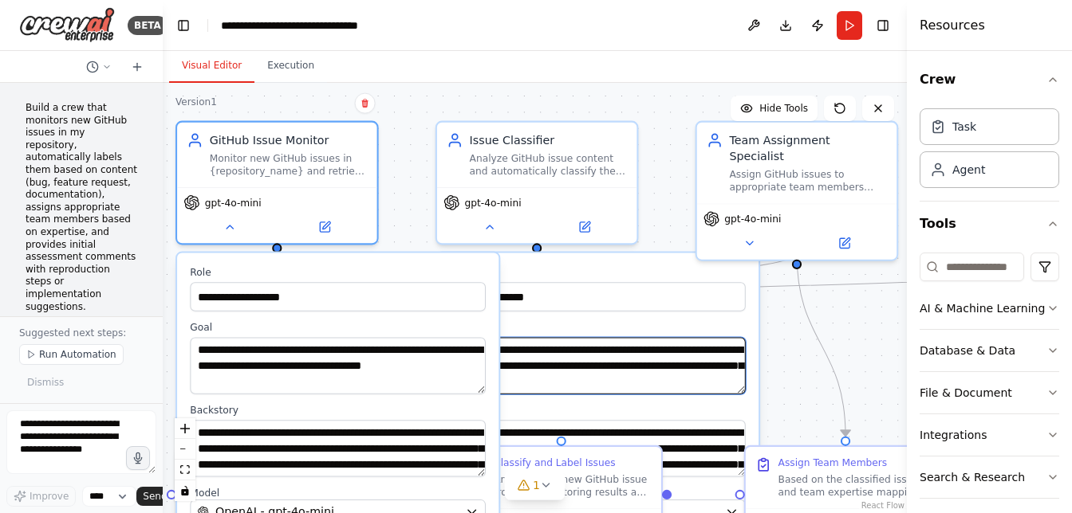
drag, startPoint x: 513, startPoint y: 363, endPoint x: 521, endPoint y: 335, distance: 28.8
click at [521, 335] on div "**********" at bounding box center [598, 357] width 296 height 73
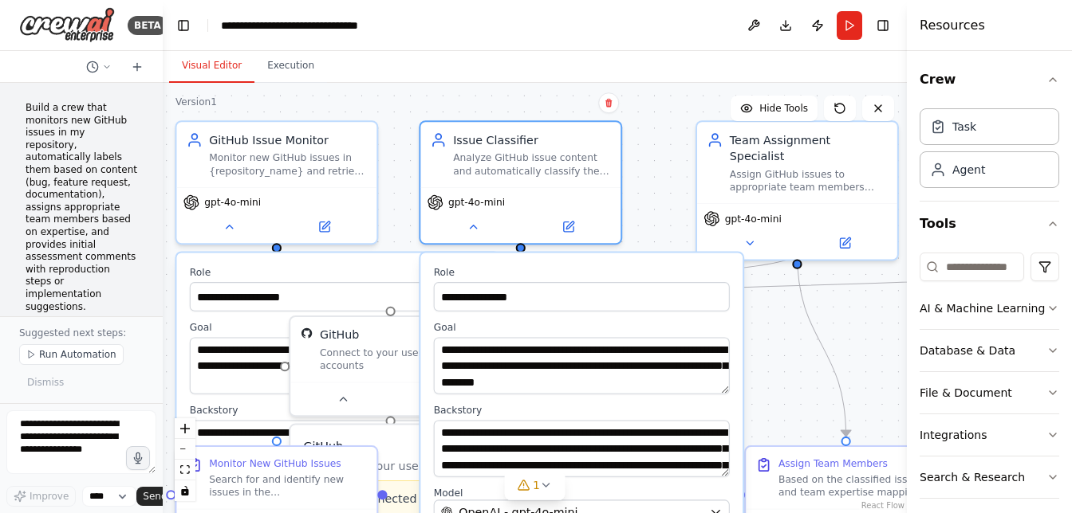
drag, startPoint x: 518, startPoint y: 320, endPoint x: 501, endPoint y: 317, distance: 17.8
click at [501, 317] on div "**********" at bounding box center [581, 424] width 322 height 343
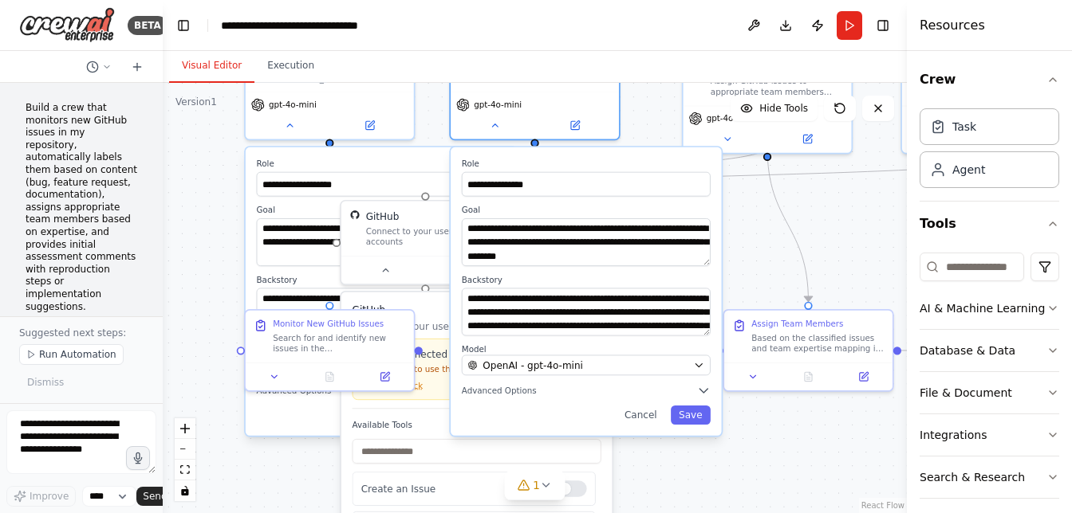
drag, startPoint x: 394, startPoint y: 215, endPoint x: 428, endPoint y: 116, distance: 105.4
click at [428, 116] on div "**********" at bounding box center [535, 298] width 744 height 431
click at [268, 474] on div "**********" at bounding box center [535, 298] width 744 height 431
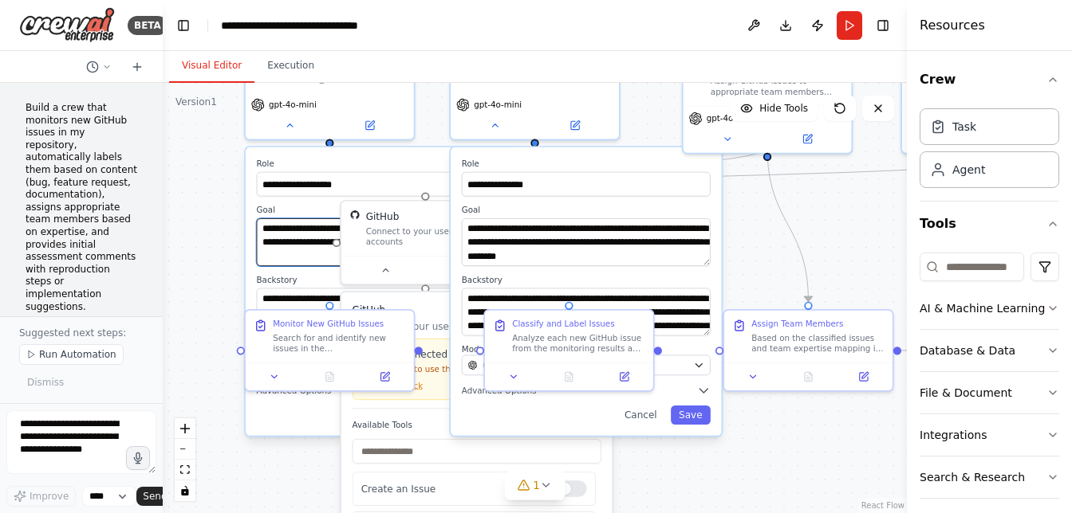
click at [297, 253] on textarea "**********" at bounding box center [381, 242] width 249 height 48
click at [766, 281] on div "**********" at bounding box center [535, 298] width 744 height 431
click at [498, 128] on button at bounding box center [494, 123] width 77 height 17
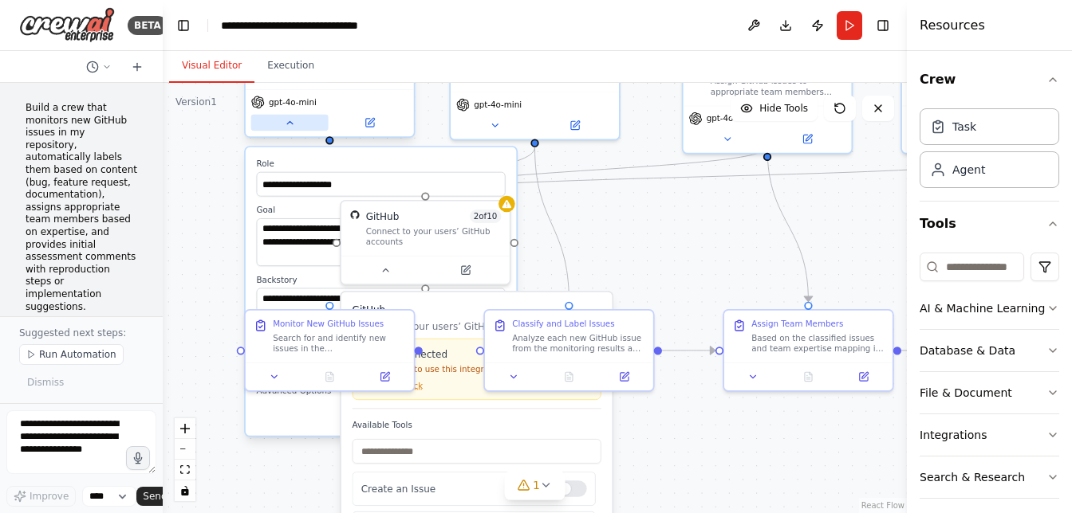
click at [289, 129] on button at bounding box center [289, 123] width 77 height 17
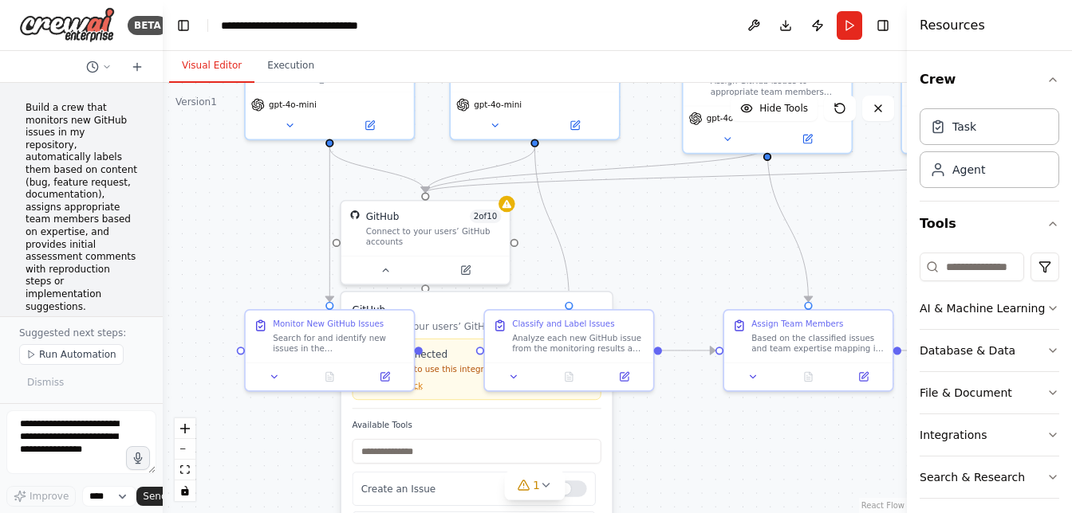
click at [291, 458] on div ".deletable-edge-delete-btn { width: 20px; height: 20px; border: 0px solid #ffff…" at bounding box center [535, 298] width 744 height 431
click at [472, 305] on h3 "GitHub" at bounding box center [476, 310] width 249 height 14
click at [480, 313] on h3 "GitHub" at bounding box center [476, 310] width 249 height 14
click at [386, 268] on icon at bounding box center [386, 267] width 6 height 2
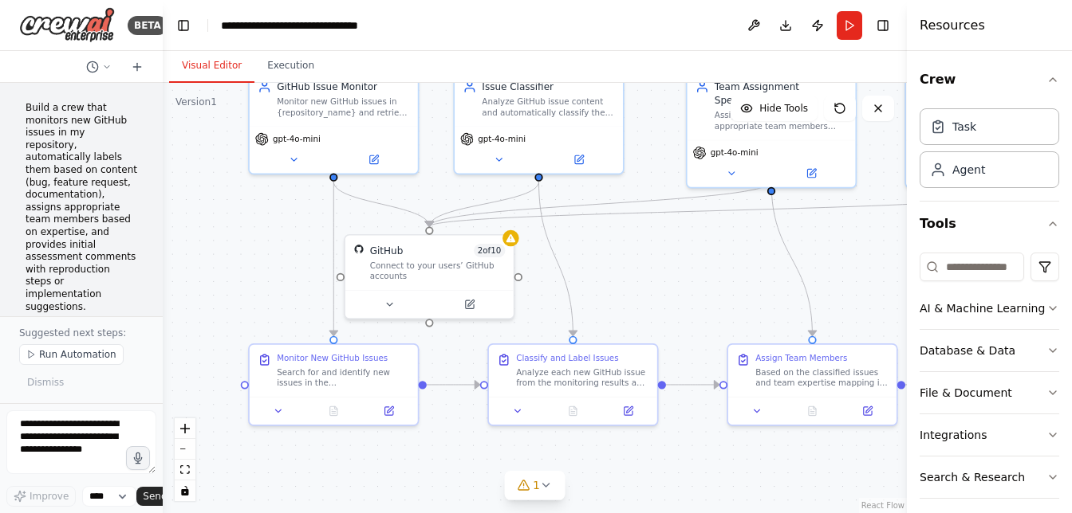
drag, startPoint x: 470, startPoint y: 423, endPoint x: 475, endPoint y: 468, distance: 45.8
click at [475, 468] on div ".deletable-edge-delete-btn { width: 20px; height: 20px; border: 0px solid #ffff…" at bounding box center [535, 298] width 744 height 431
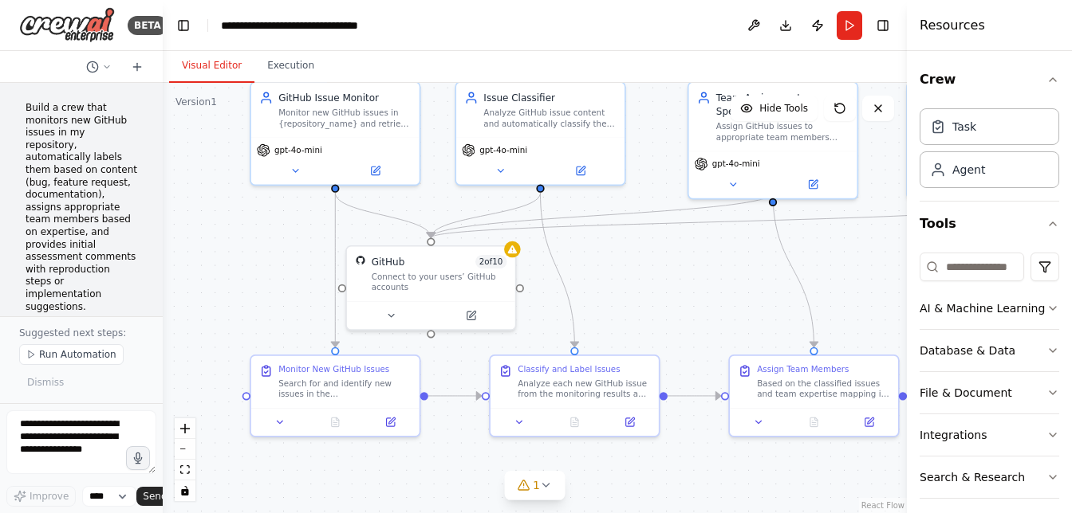
click at [475, 468] on div ".deletable-edge-delete-btn { width: 20px; height: 20px; border: 0px solid #ffff…" at bounding box center [535, 298] width 744 height 431
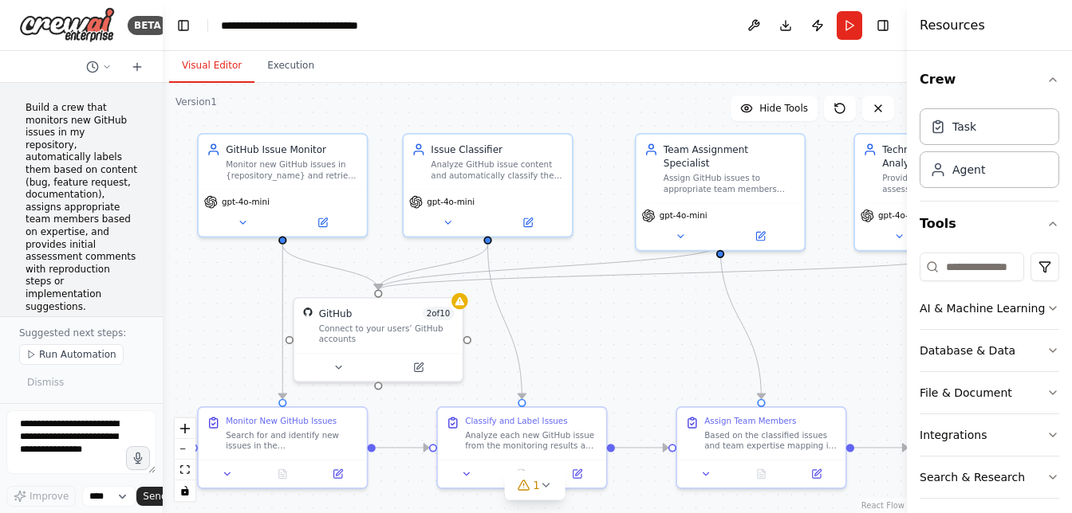
drag, startPoint x: 671, startPoint y: 301, endPoint x: 619, endPoint y: 353, distance: 73.9
click at [619, 353] on div ".deletable-edge-delete-btn { width: 20px; height: 20px; border: 0px solid #ffff…" at bounding box center [535, 298] width 744 height 431
click at [387, 327] on div "Connect to your users’ GitHub accounts" at bounding box center [387, 332] width 136 height 22
click at [324, 267] on icon "Edge from 9fabb828-a41c-4492-9a8c-375f0ca274f1 to d9d6903a-44b5-40cc-95cd-de3d4…" at bounding box center [330, 267] width 96 height 45
click at [350, 324] on div "Connect to your users’ GitHub accounts" at bounding box center [387, 332] width 136 height 22
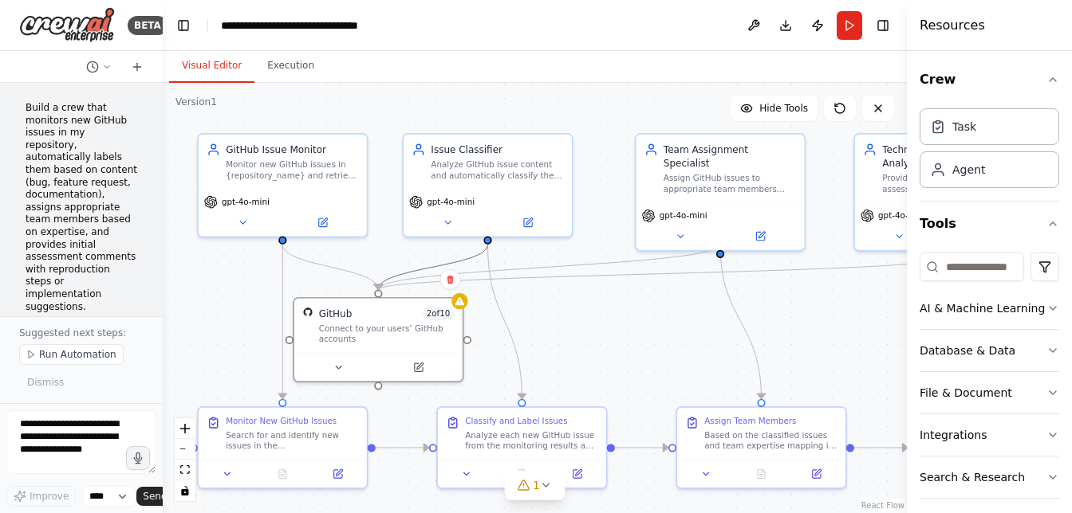
click at [479, 249] on icon "Edge from 84fd12c8-3b3c-4c50-9337-a874bc7be549 to d9d6903a-44b5-40cc-95cd-de3d4…" at bounding box center [432, 267] width 109 height 45
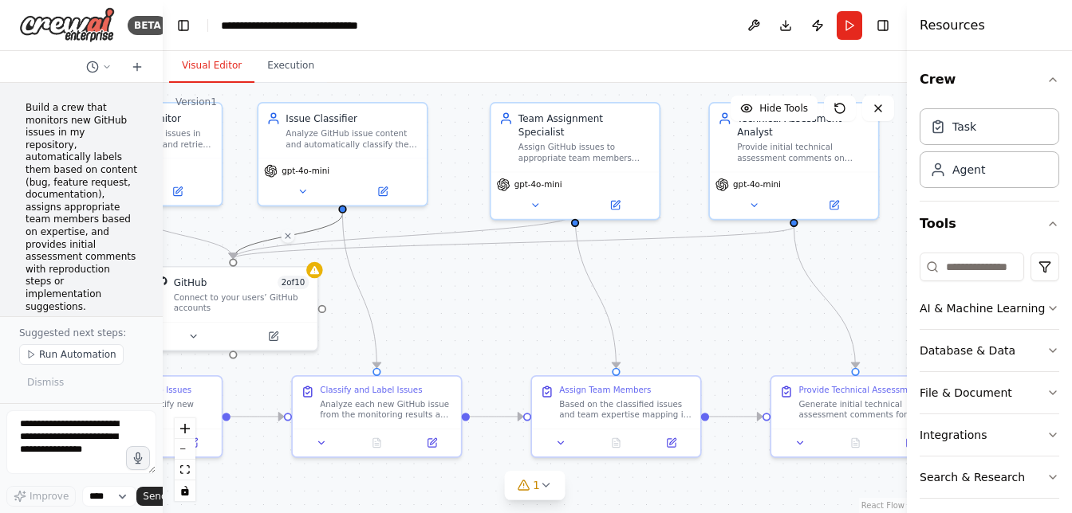
drag, startPoint x: 584, startPoint y: 318, endPoint x: 431, endPoint y: 286, distance: 156.4
click at [431, 286] on div ".deletable-edge-delete-btn { width: 20px; height: 20px; border: 0px solid #ffff…" at bounding box center [535, 298] width 744 height 431
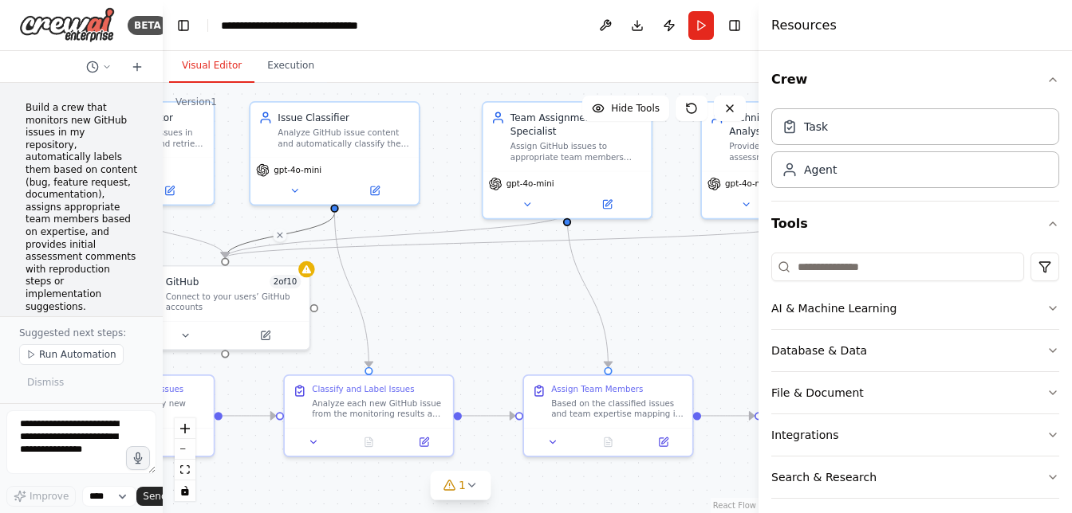
drag, startPoint x: 908, startPoint y: 290, endPoint x: 710, endPoint y: 272, distance: 198.6
click at [758, 272] on div at bounding box center [761, 256] width 6 height 513
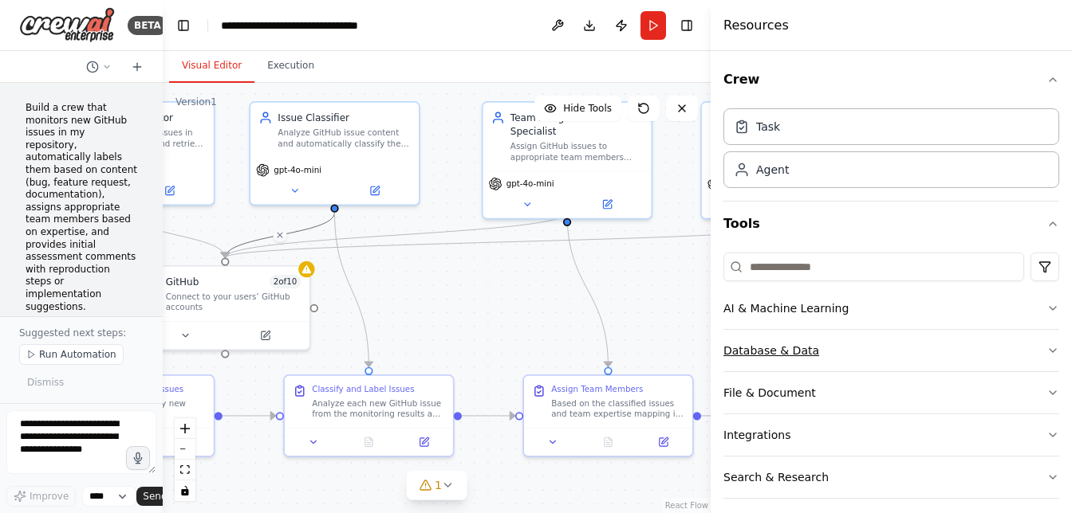
click at [828, 340] on button "Database & Data" at bounding box center [891, 350] width 336 height 41
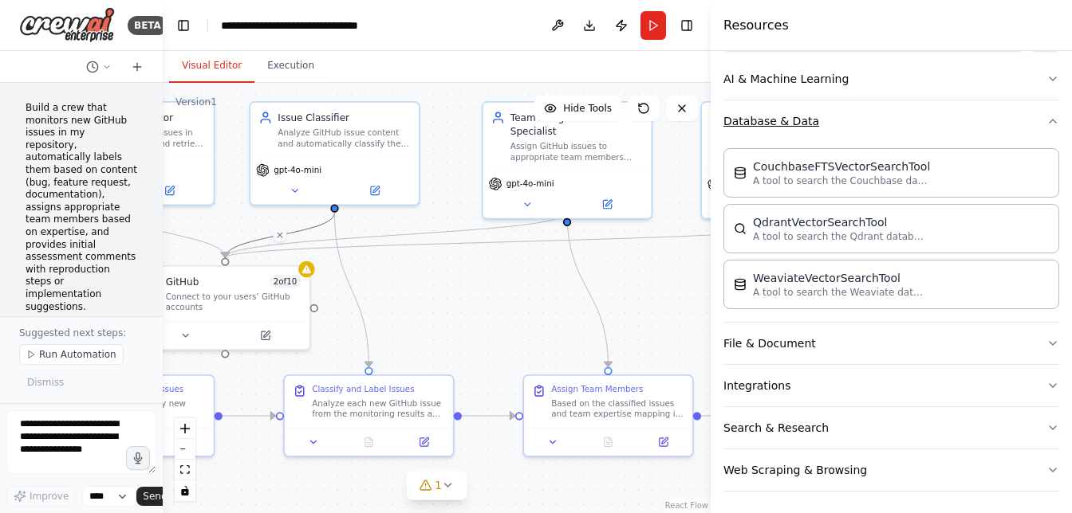
scroll to position [232, 0]
click at [830, 341] on button "File & Document" at bounding box center [891, 341] width 336 height 41
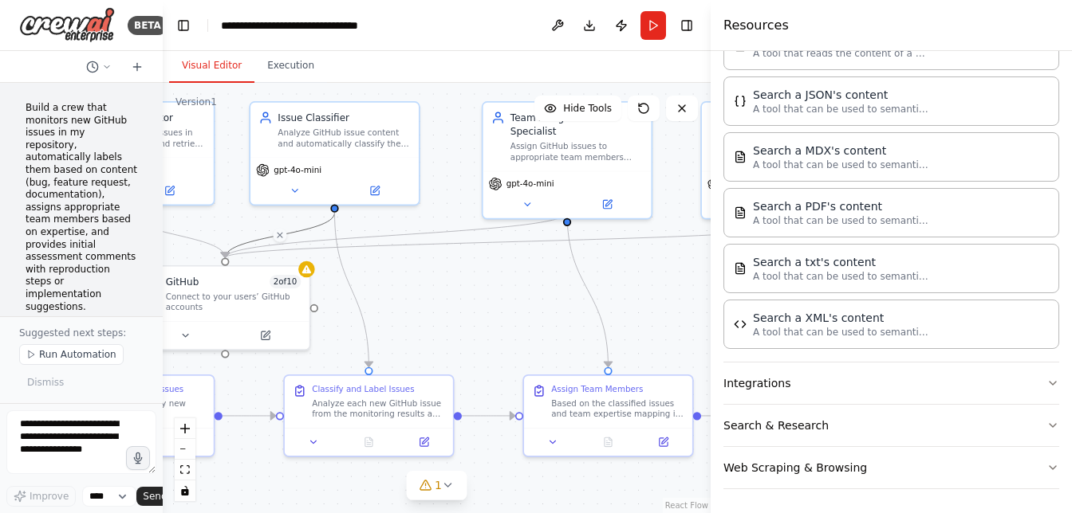
scroll to position [693, 0]
click at [835, 425] on button "Search & Research" at bounding box center [891, 423] width 336 height 41
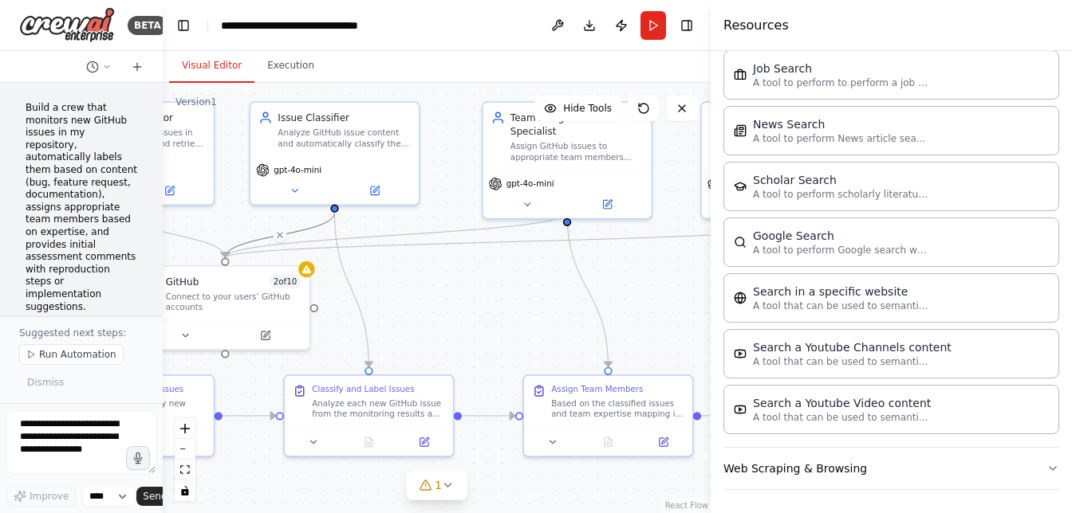
scroll to position [1487, 0]
click at [880, 467] on button "Web Scraping & Browsing" at bounding box center [891, 466] width 336 height 41
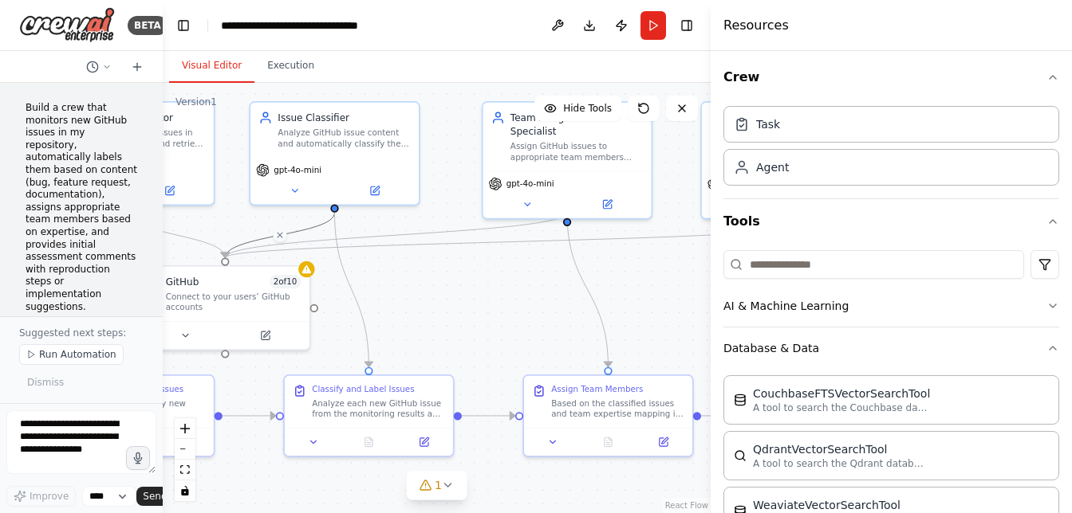
scroll to position [6, 0]
click at [1052, 344] on icon "button" at bounding box center [1052, 350] width 13 height 13
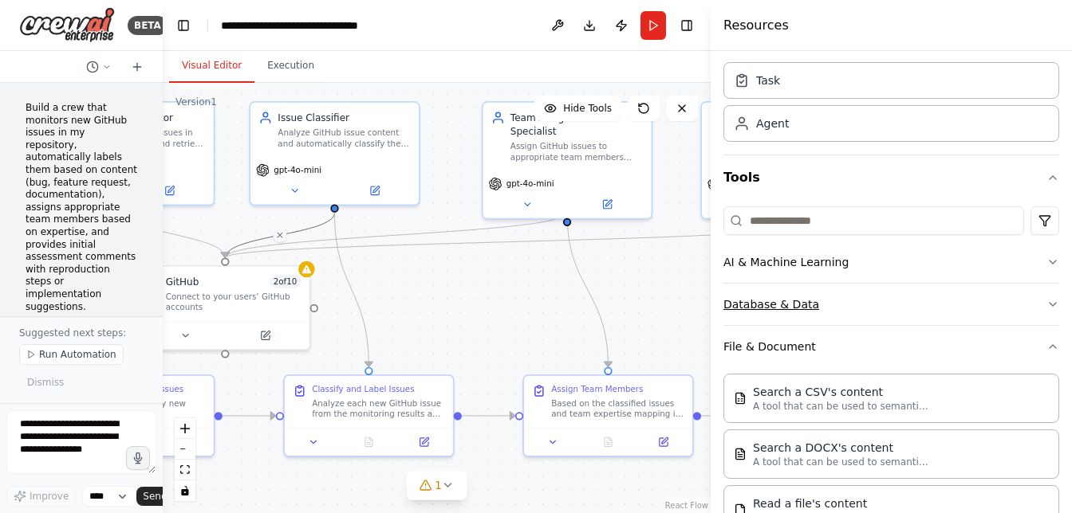
scroll to position [52, 0]
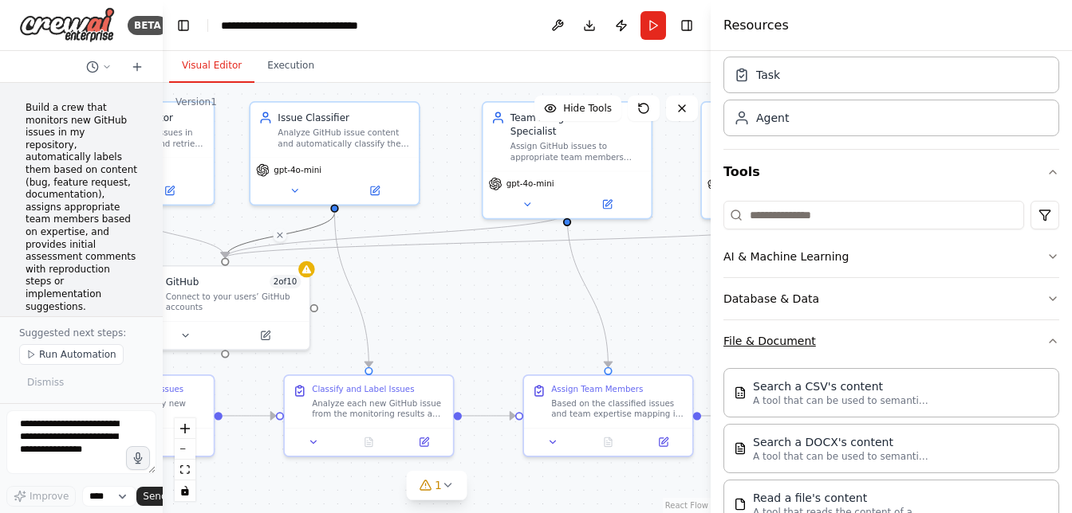
click at [1052, 344] on icon "button" at bounding box center [1052, 341] width 13 height 13
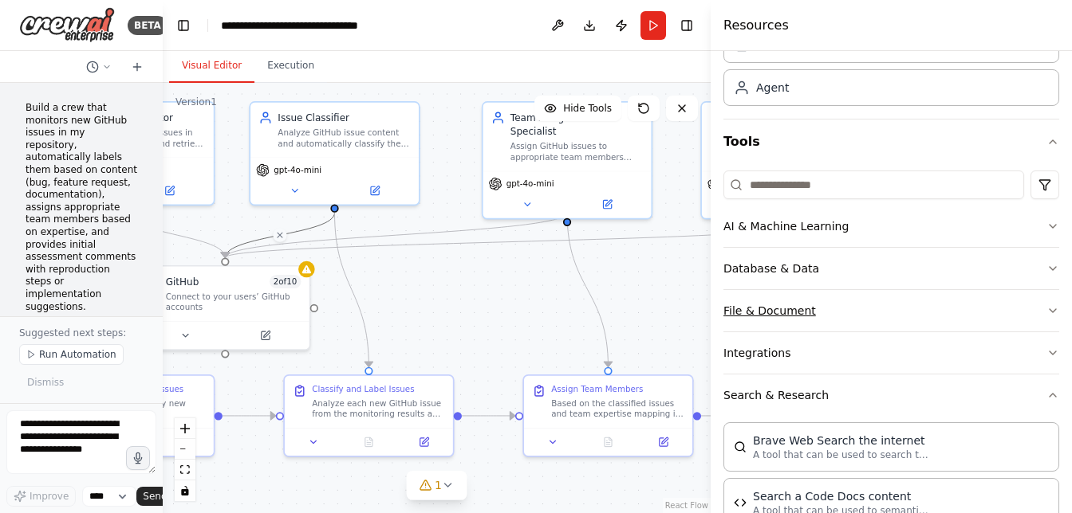
scroll to position [87, 0]
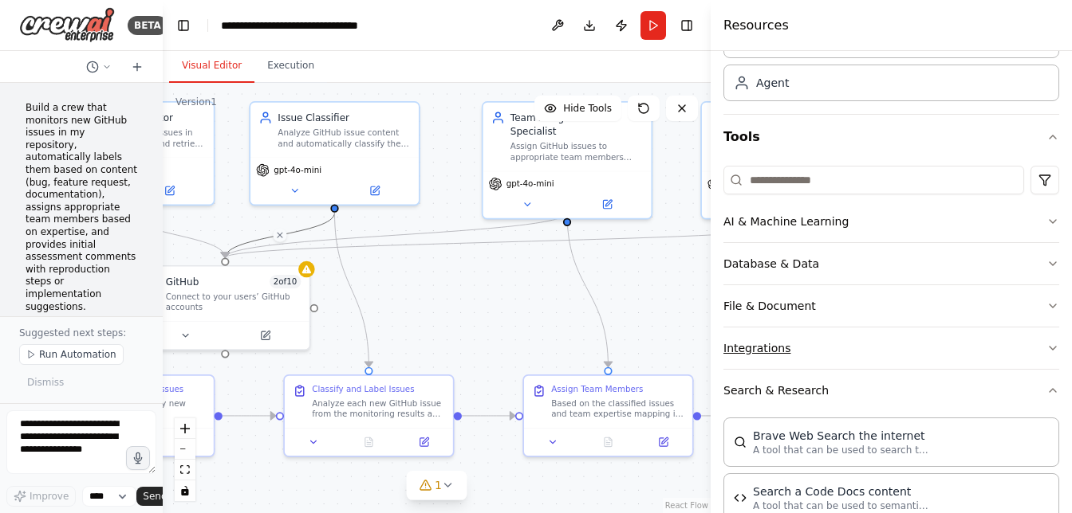
click at [1054, 347] on icon "button" at bounding box center [1052, 348] width 13 height 13
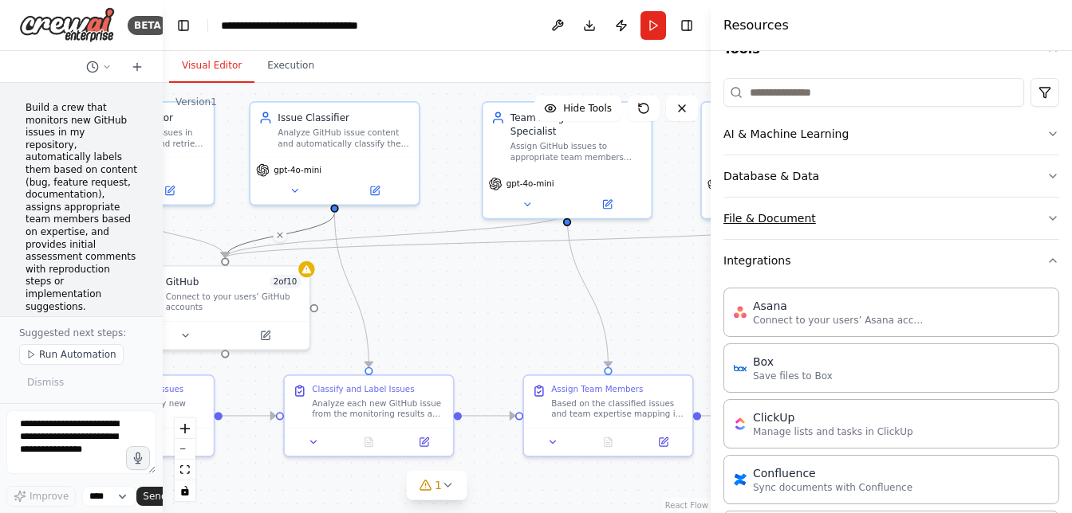
scroll to position [110, 0]
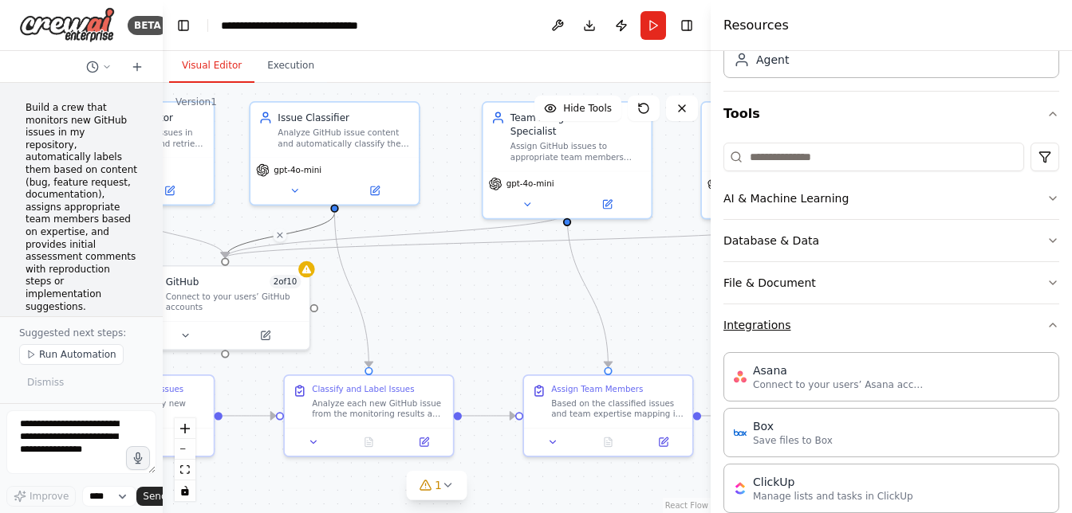
click at [1052, 322] on icon "button" at bounding box center [1052, 325] width 13 height 13
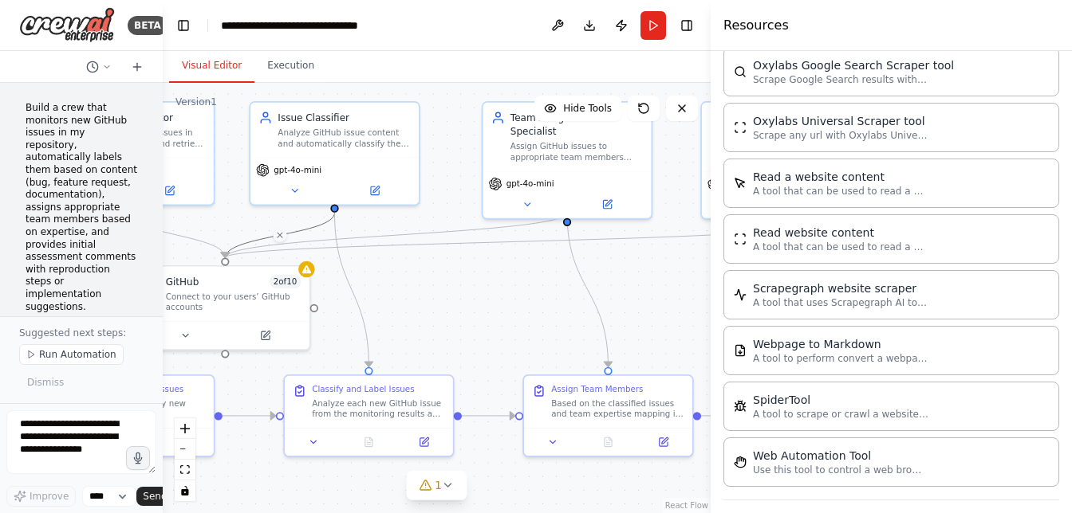
scroll to position [1697, 0]
